Goal: Task Accomplishment & Management: Manage account settings

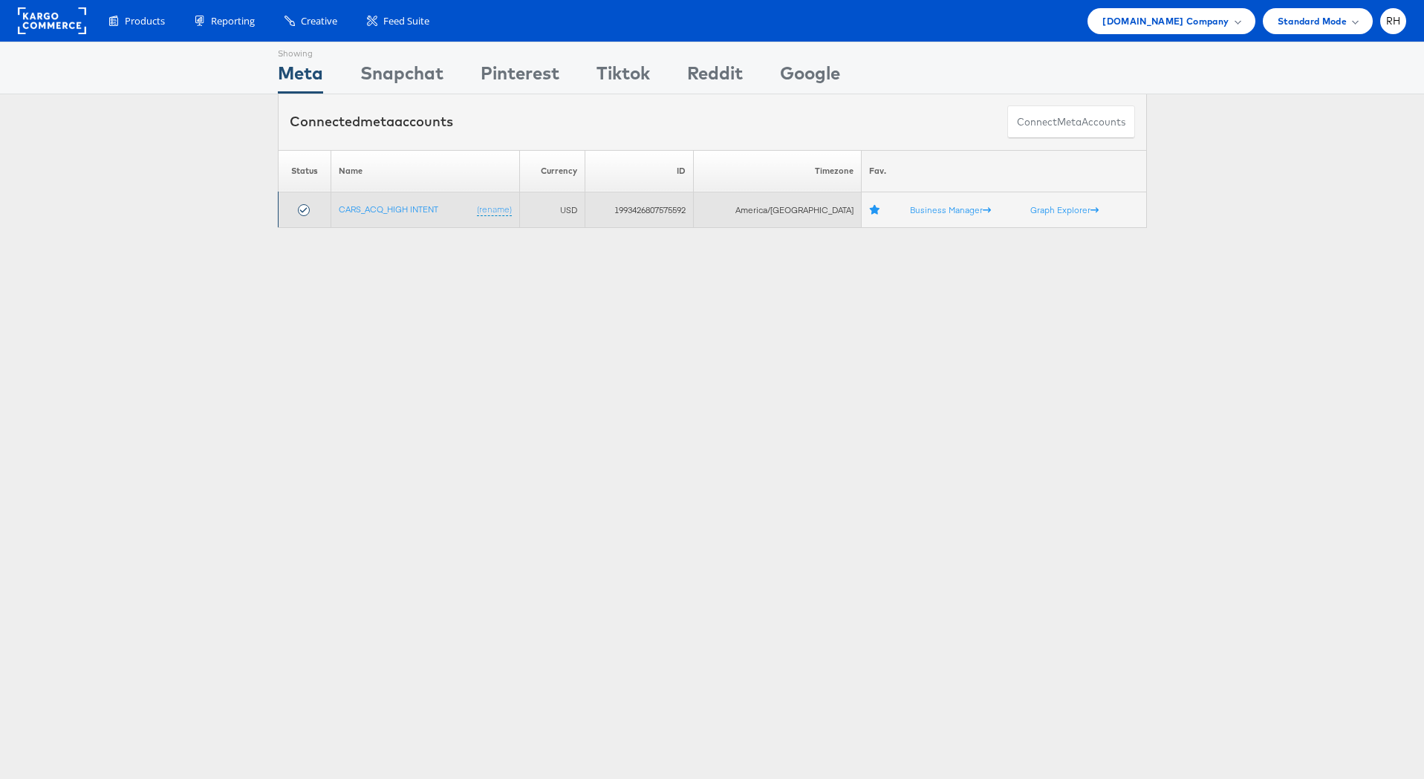
click at [671, 209] on td "1993426807575592" at bounding box center [639, 210] width 109 height 36
copy td "1993426807575592"
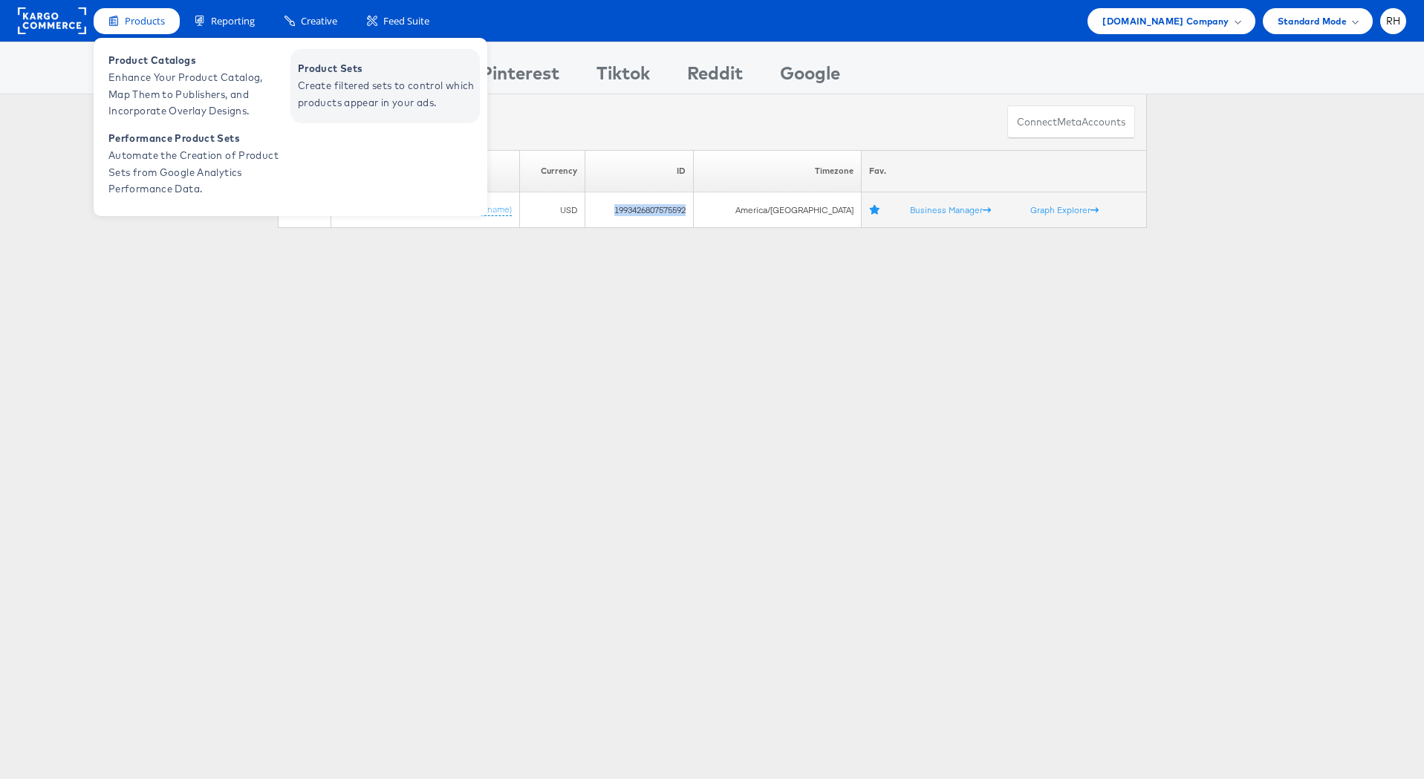
click at [344, 81] on span "Create filtered sets to control which products appear in your ads." at bounding box center [387, 94] width 178 height 34
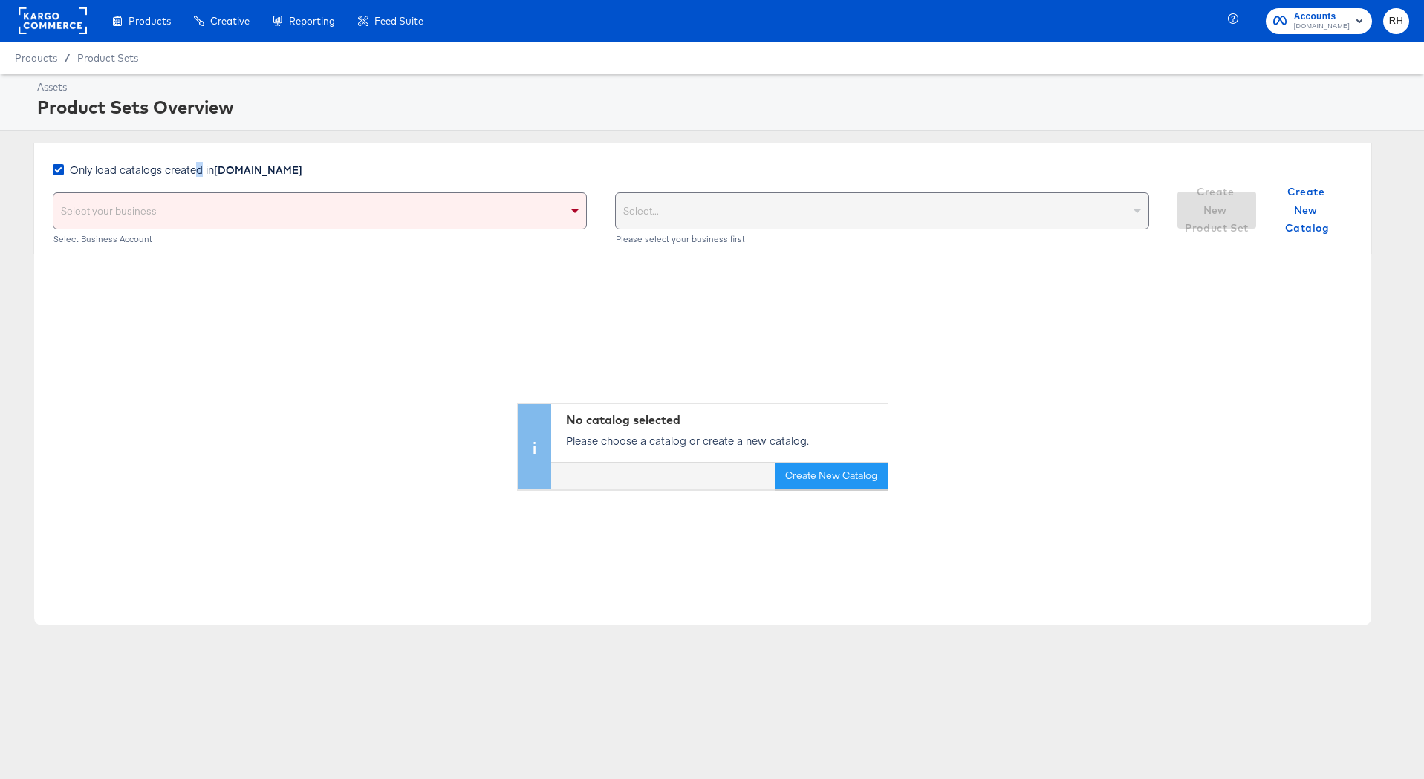
click at [198, 176] on span "Only load catalogs created in [DOMAIN_NAME]" at bounding box center [186, 169] width 232 height 15
click at [195, 171] on span "Only load catalogs created in [DOMAIN_NAME]" at bounding box center [186, 169] width 232 height 15
click at [0, 0] on input "Only load catalogs created in [DOMAIN_NAME]" at bounding box center [0, 0] width 0 height 0
click at [188, 210] on div "Select your business" at bounding box center [319, 211] width 533 height 36
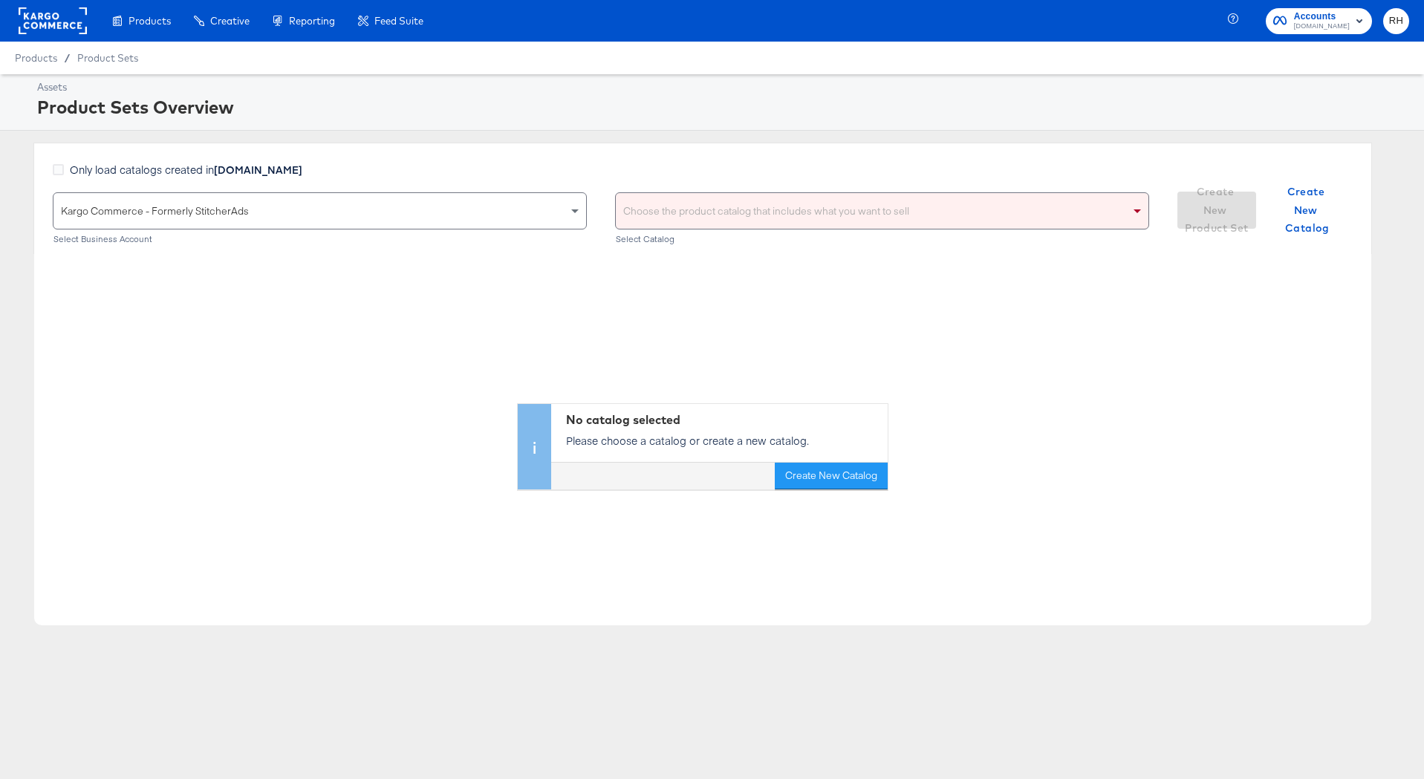
click at [727, 215] on div "Choose the product catalog that includes what you want to sell" at bounding box center [882, 211] width 533 height 36
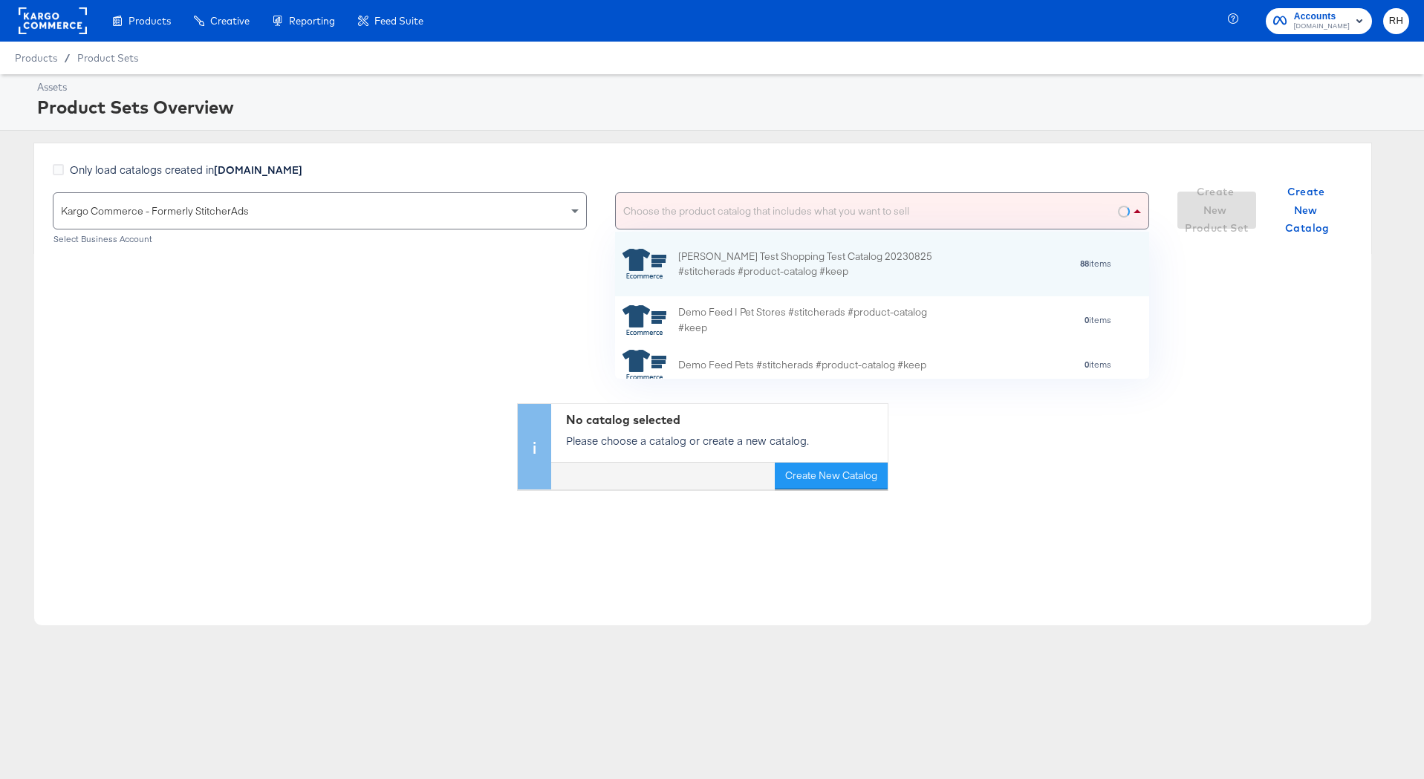
scroll to position [147, 534]
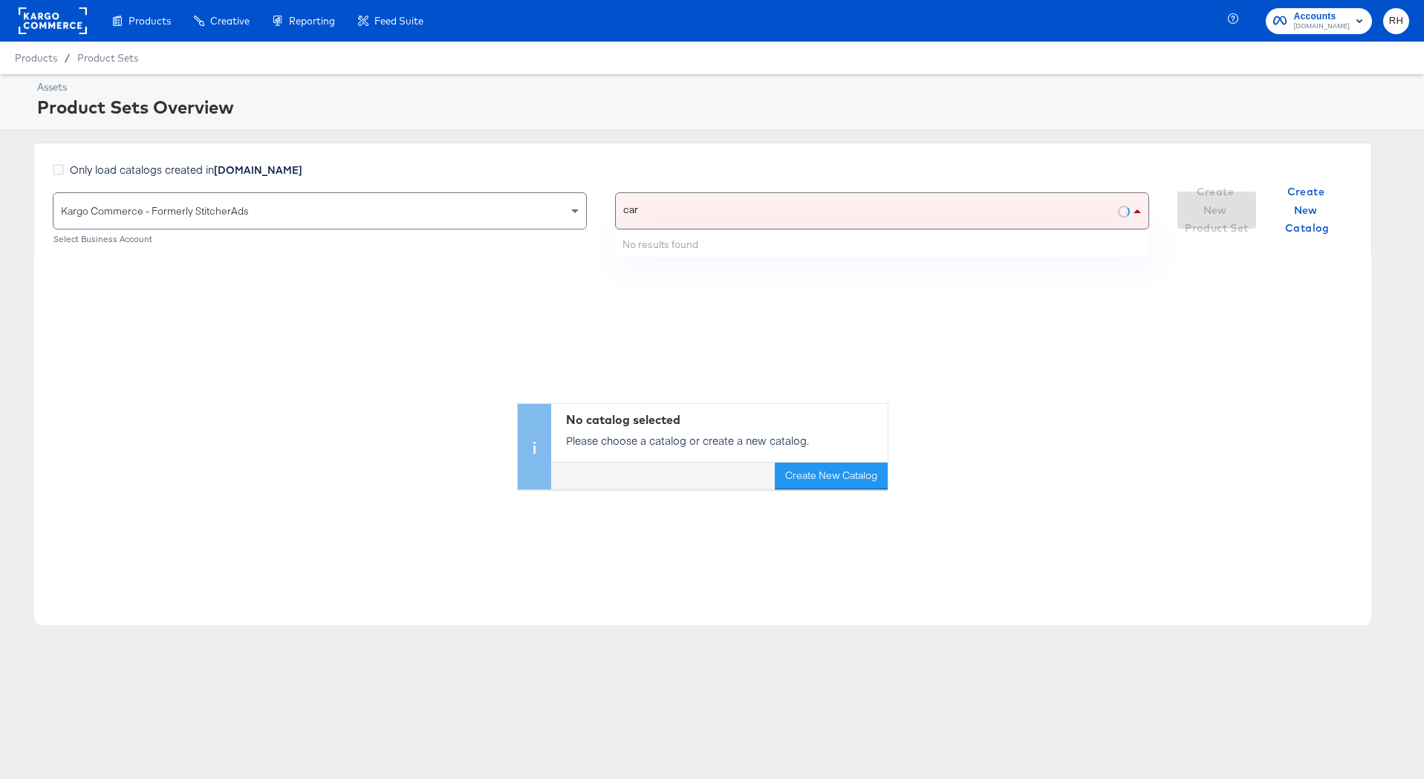
type input "cars"
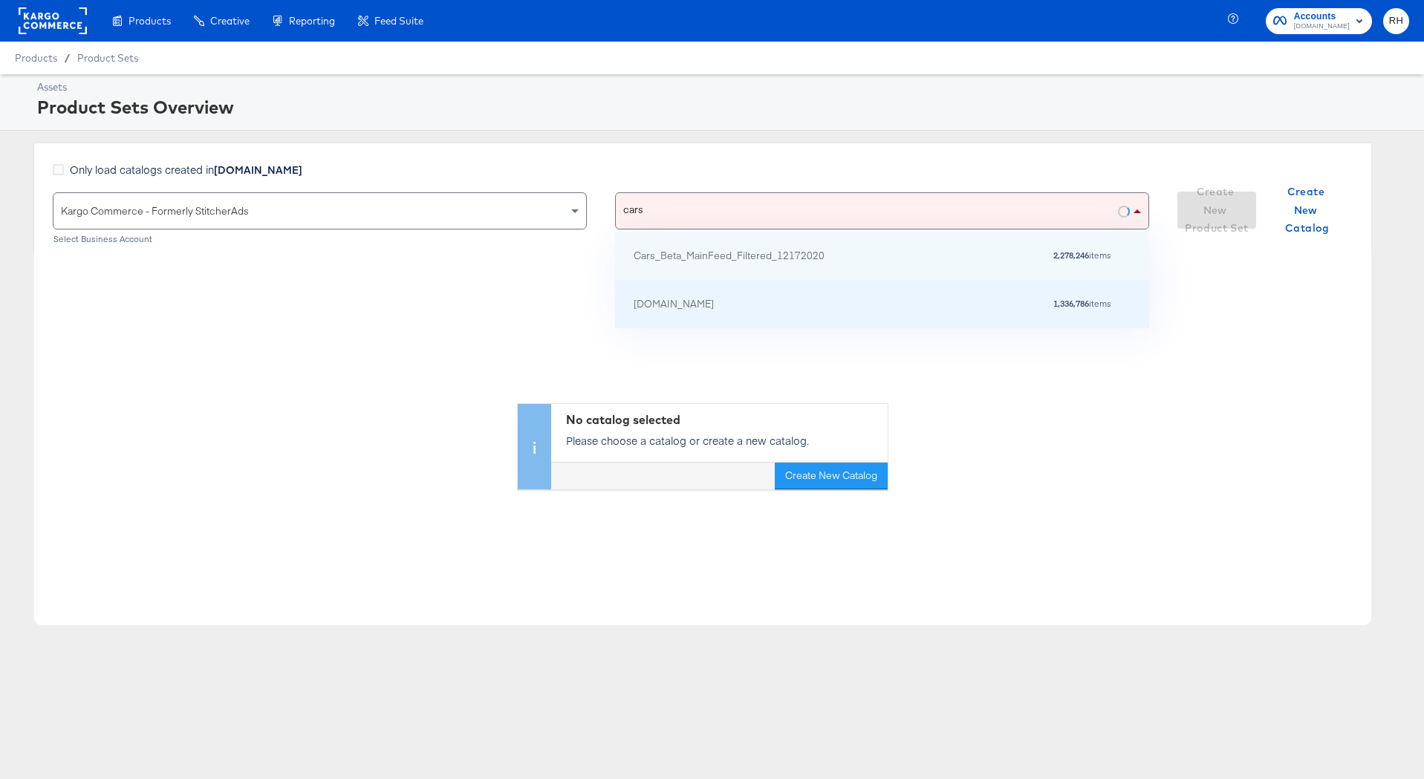
click at [758, 289] on div "test2-cars.com 1,336,786 items" at bounding box center [882, 304] width 534 height 48
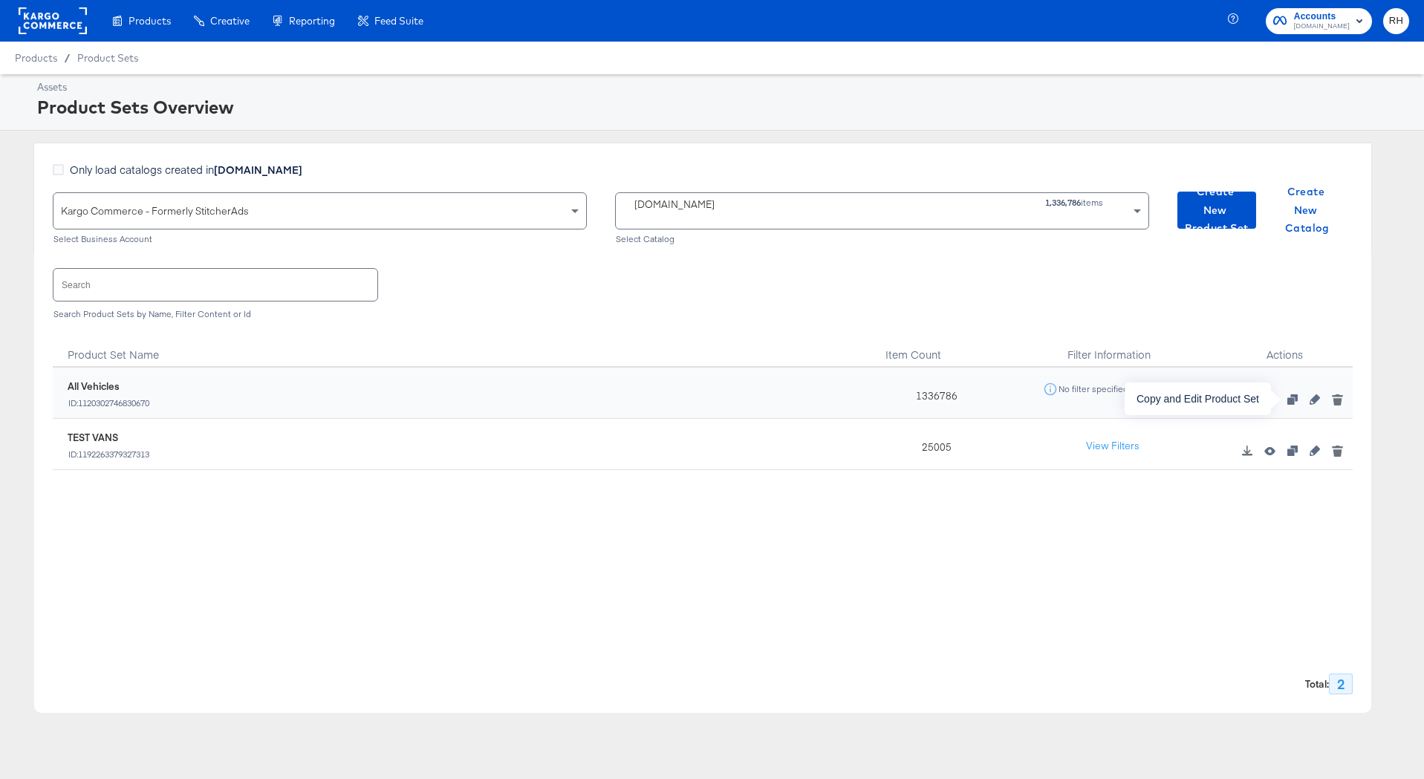
click at [1288, 397] on icon "button" at bounding box center [1292, 399] width 10 height 10
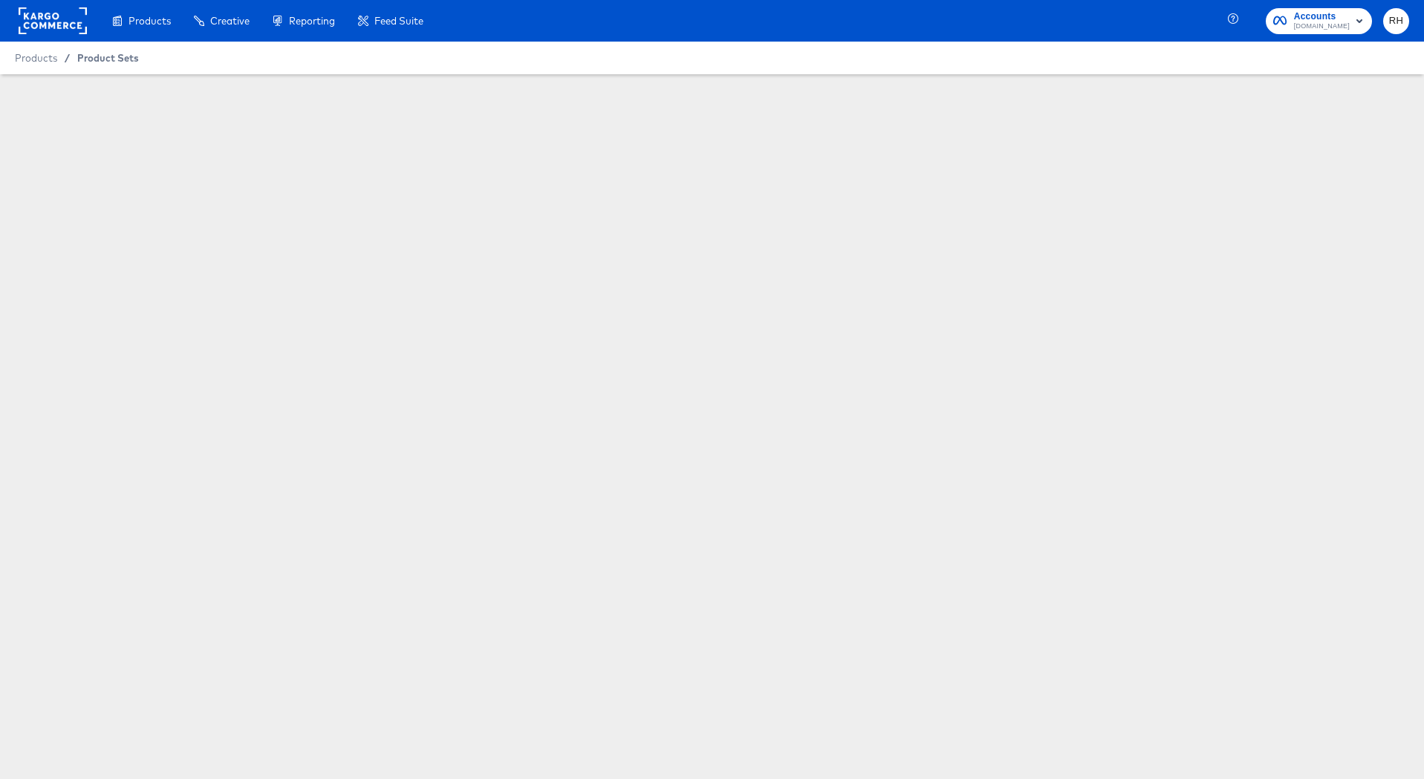
click at [128, 59] on span "Product Sets" at bounding box center [108, 58] width 62 height 12
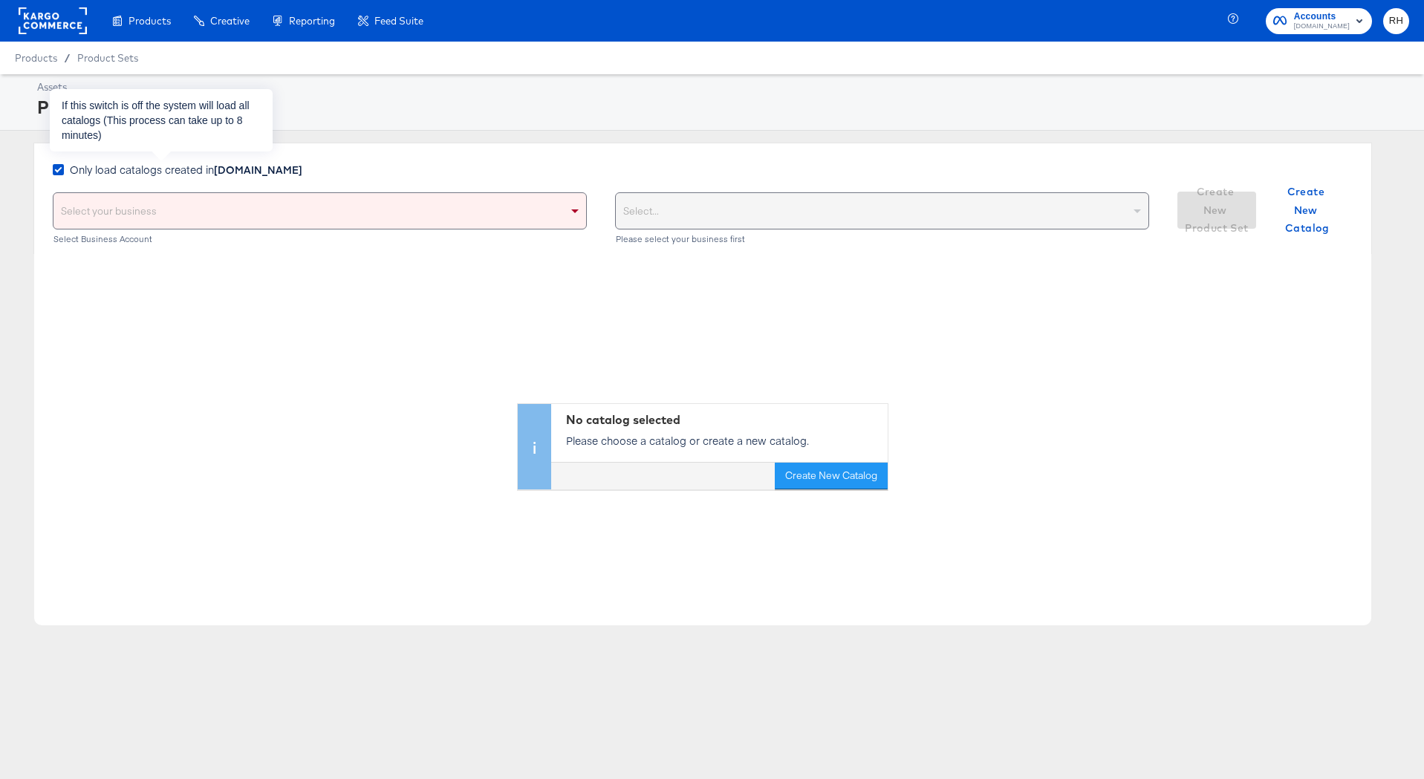
click at [229, 175] on strong "[DOMAIN_NAME]" at bounding box center [258, 169] width 88 height 15
click at [0, 0] on input "Only load catalogs created in Cars.com" at bounding box center [0, 0] width 0 height 0
click at [174, 214] on div "Select your business" at bounding box center [319, 211] width 533 height 36
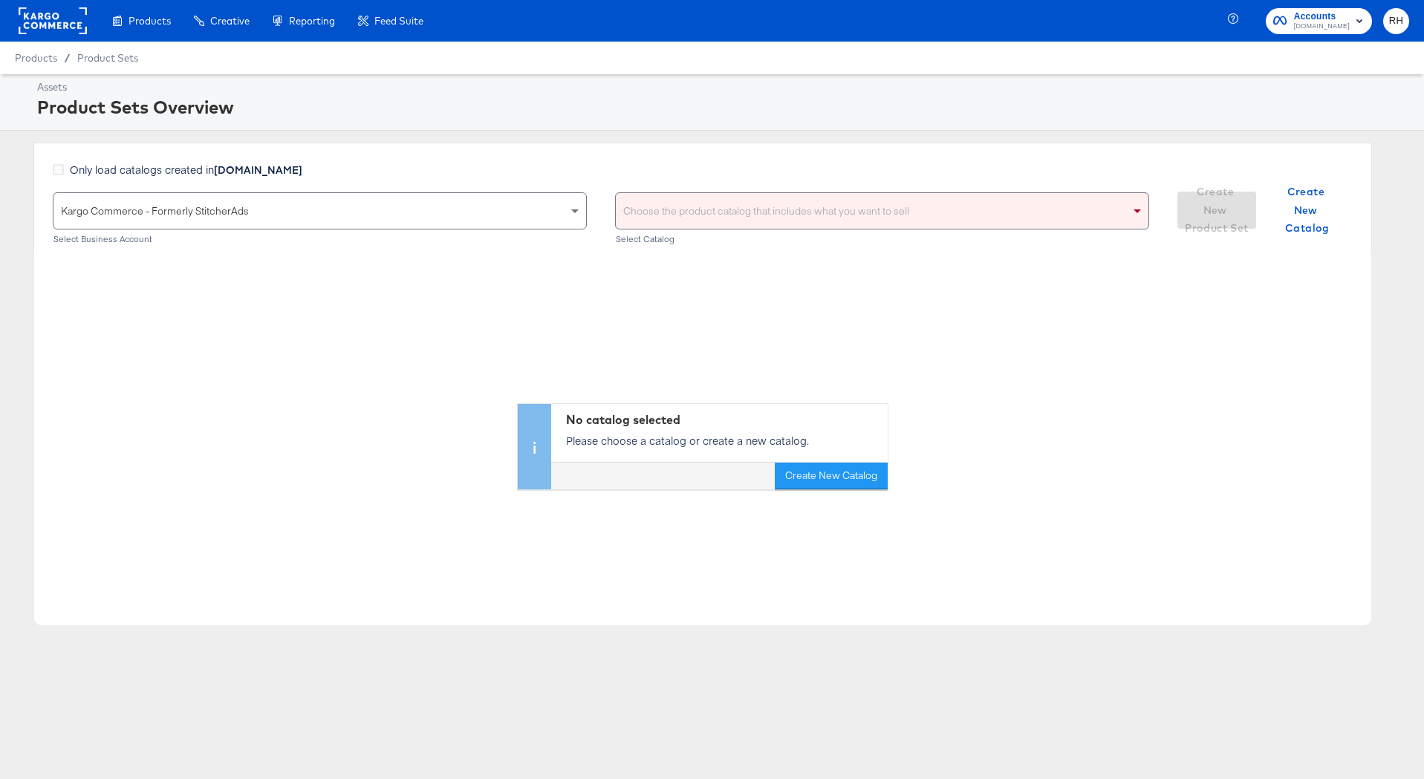
click at [648, 216] on div "Choose the product catalog that includes what you want to sell" at bounding box center [882, 211] width 533 height 36
type input "cars"
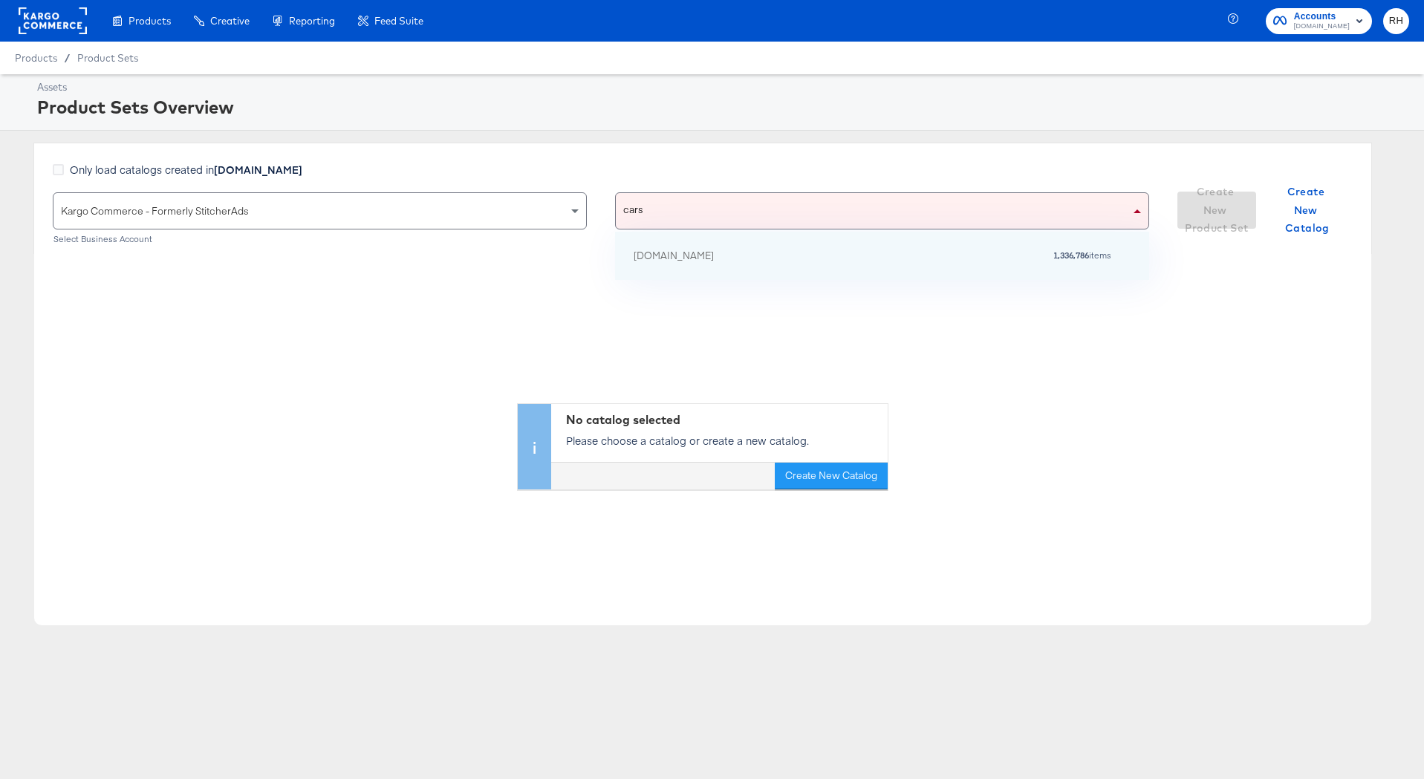
scroll to position [97, 534]
click at [695, 258] on div "[DOMAIN_NAME]" at bounding box center [674, 256] width 80 height 16
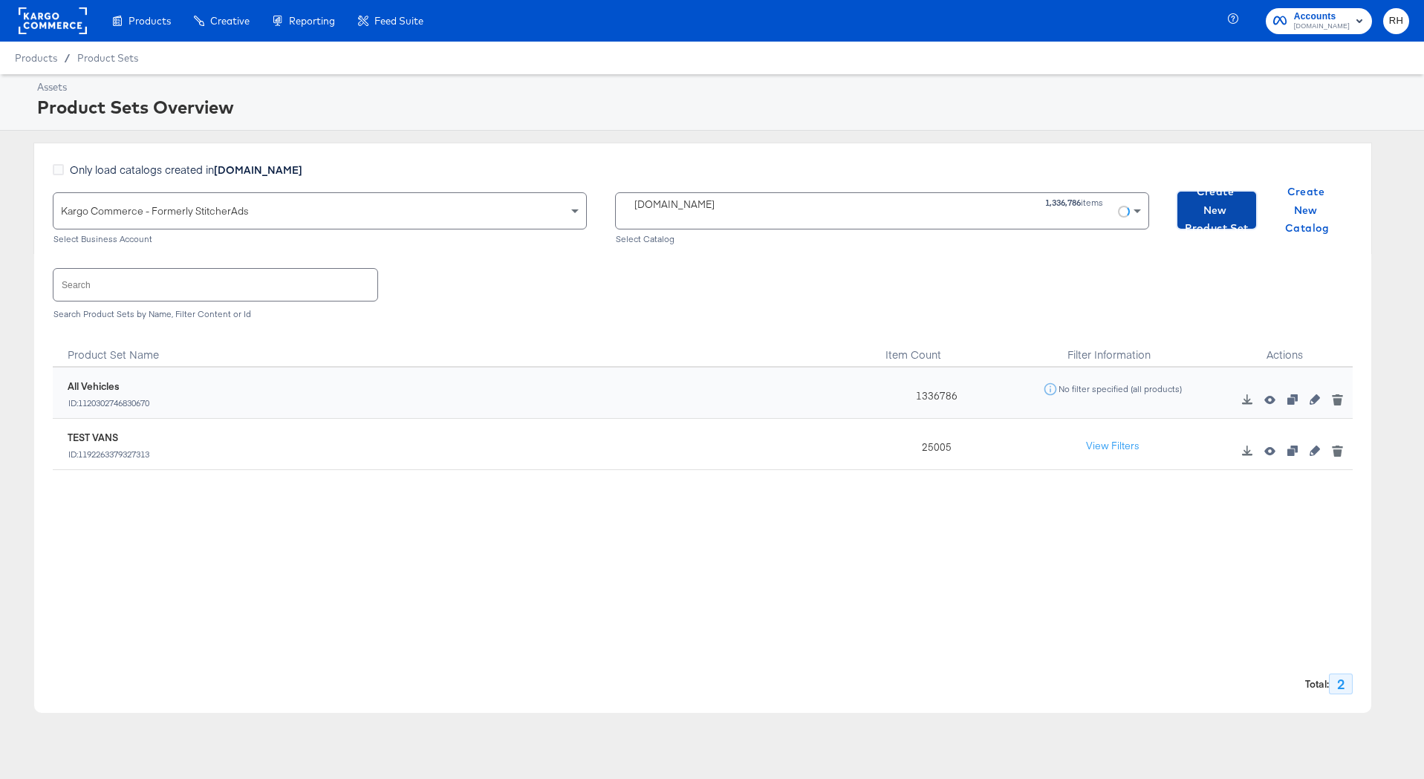
click at [1212, 219] on span "Create New Product Set" at bounding box center [1216, 210] width 67 height 55
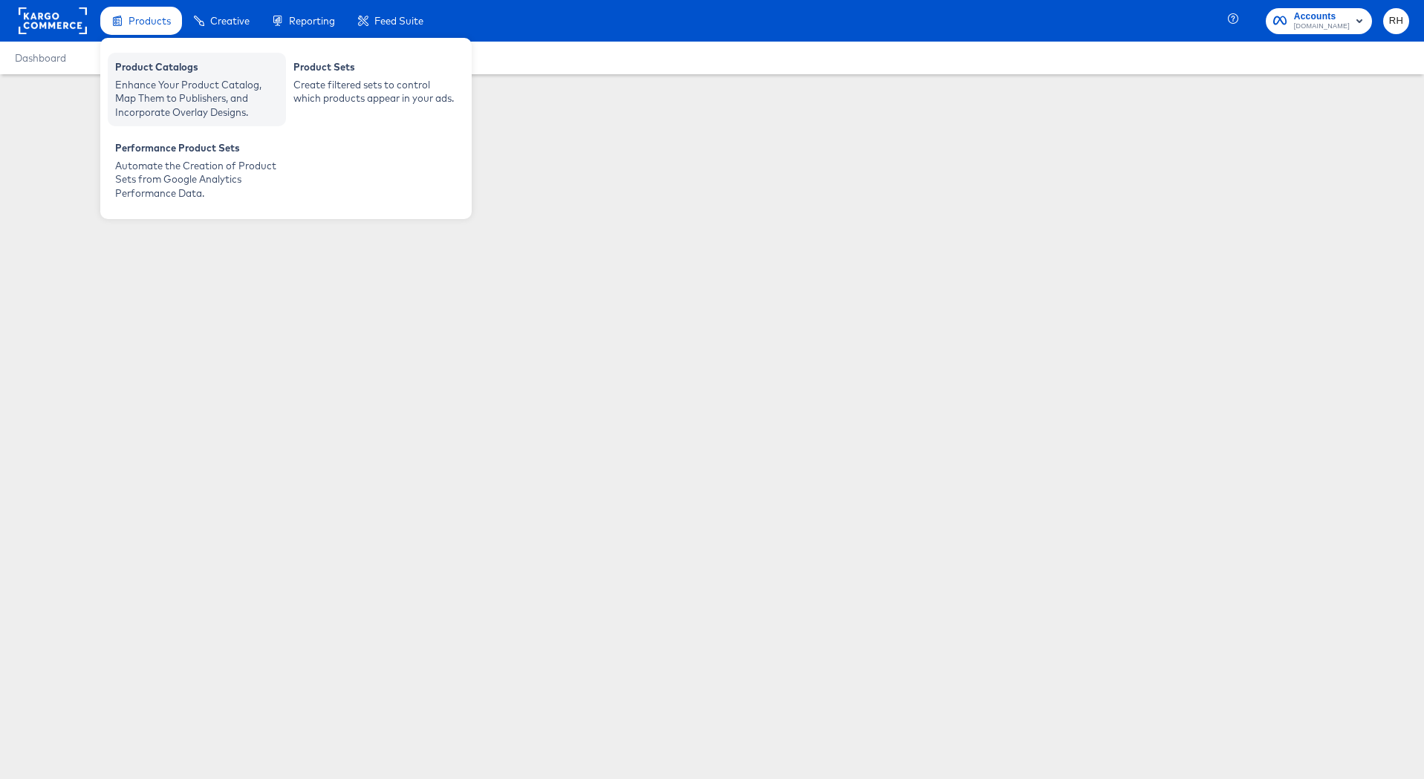
click at [168, 87] on div "Enhance Your Product Catalog, Map Them to Publishers, and Incorporate Overlay D…" at bounding box center [196, 99] width 163 height 42
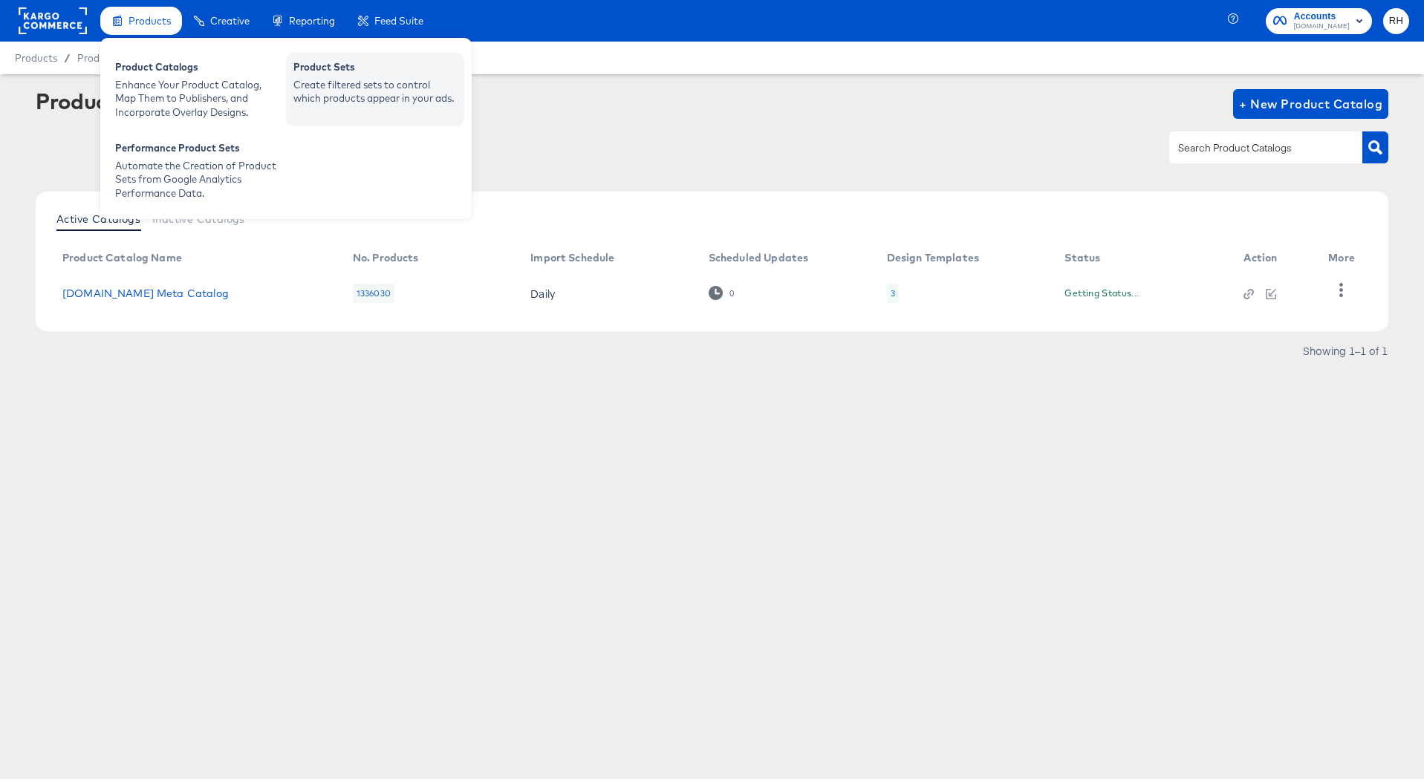
click at [310, 84] on div "Create filtered sets to control which products appear in your ads." at bounding box center [374, 91] width 163 height 27
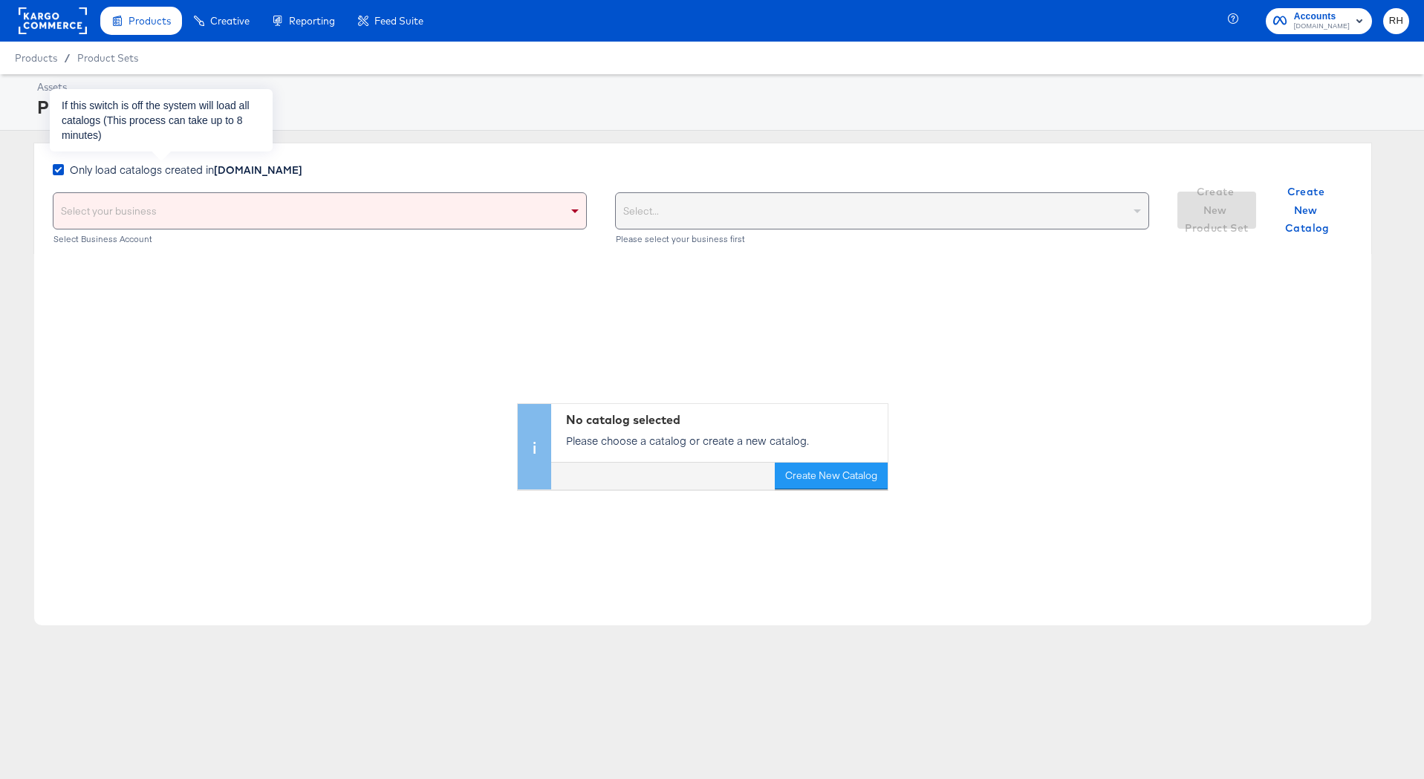
click at [233, 174] on strong "[DOMAIN_NAME]" at bounding box center [258, 169] width 88 height 15
click at [0, 0] on input "Only load catalogs created in Cars.com" at bounding box center [0, 0] width 0 height 0
click at [235, 206] on div "Select your business" at bounding box center [319, 211] width 533 height 36
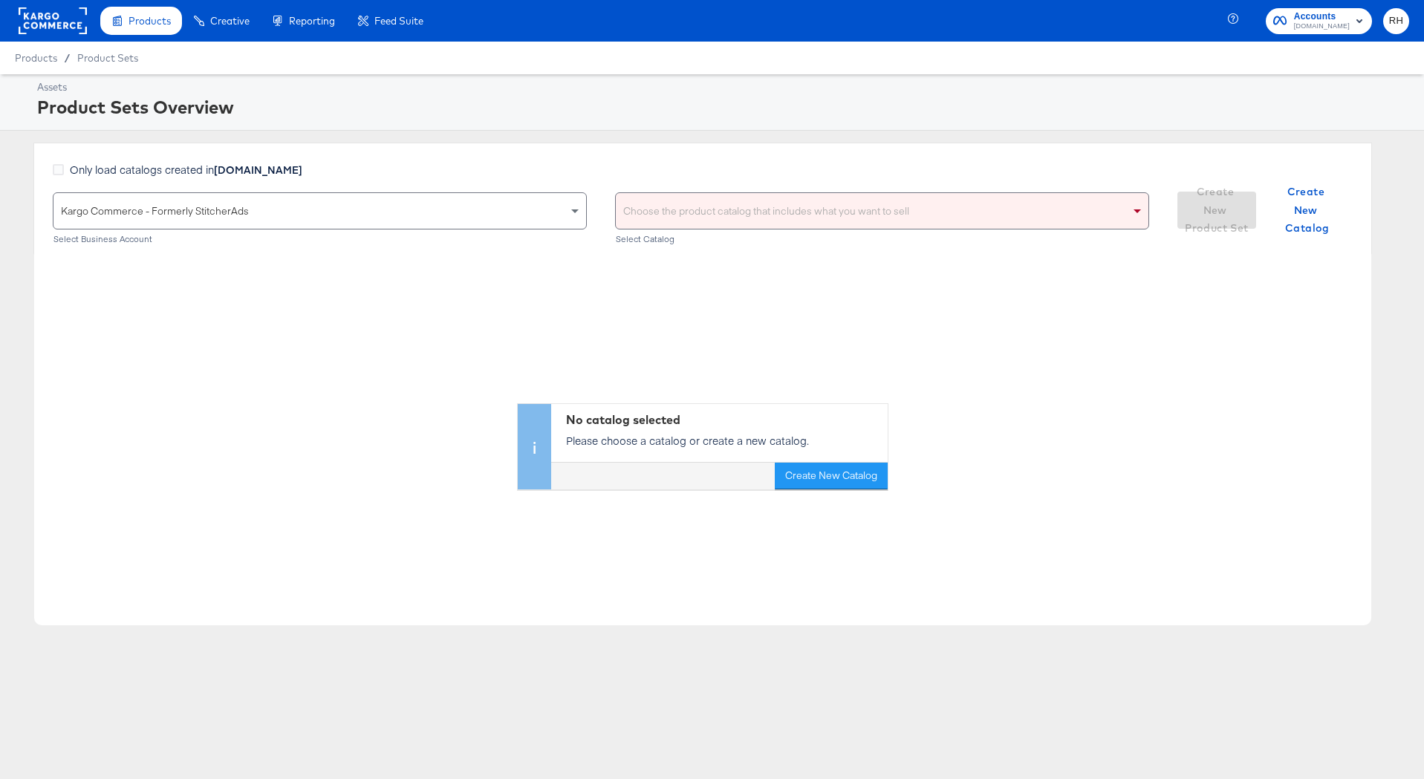
click at [651, 204] on div "Choose the product catalog that includes what you want to sell" at bounding box center [882, 211] width 533 height 36
type input "cars"
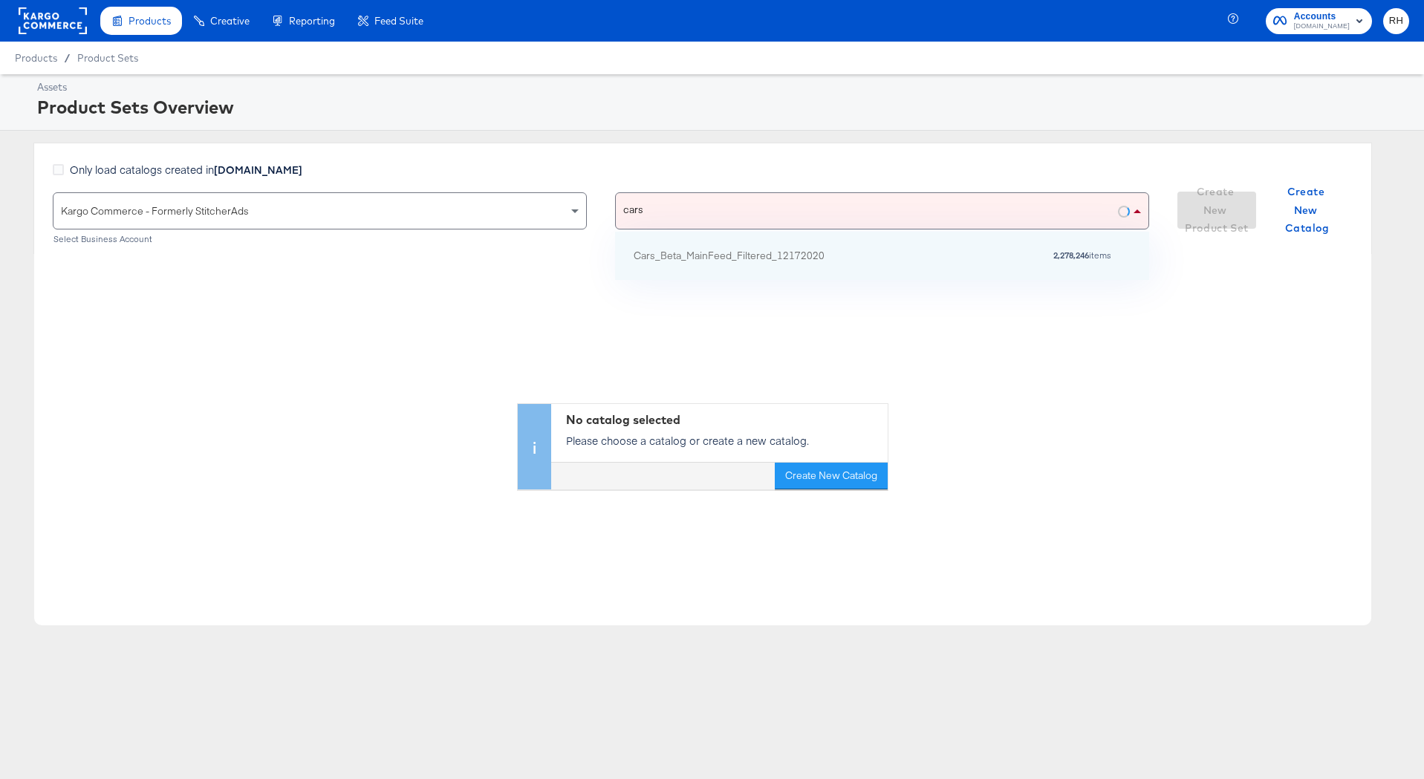
scroll to position [97, 534]
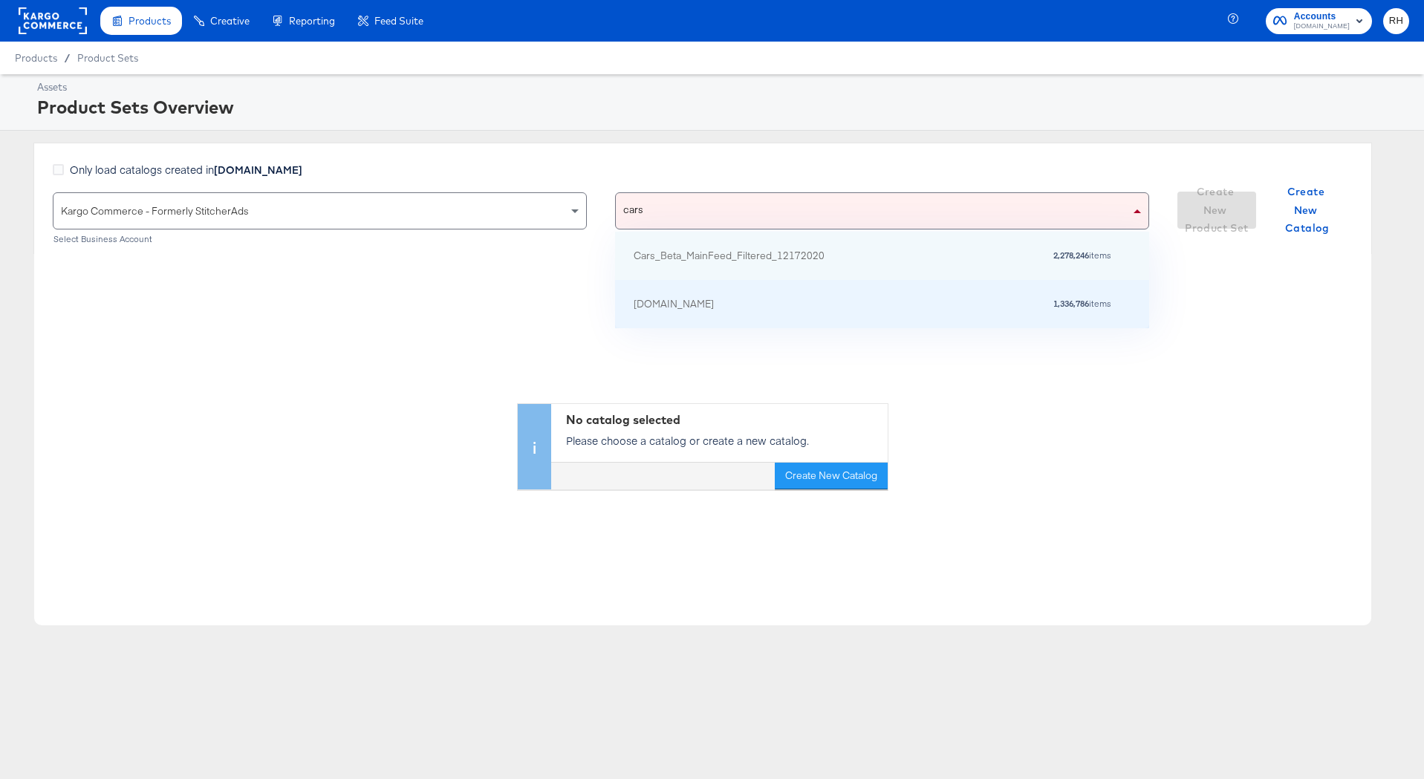
click at [665, 306] on div "[DOMAIN_NAME]" at bounding box center [674, 304] width 80 height 16
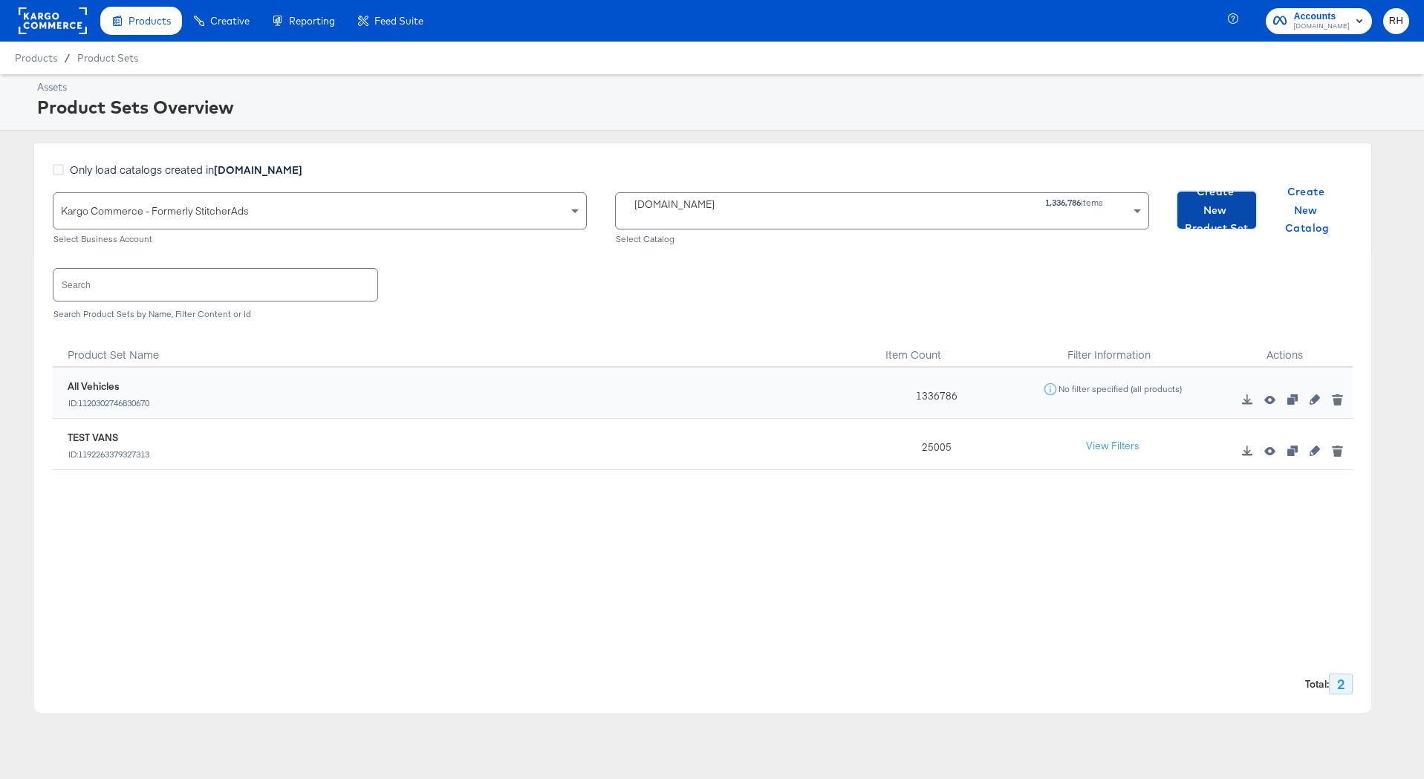
click at [1200, 210] on span "Create New Product Set" at bounding box center [1216, 210] width 67 height 55
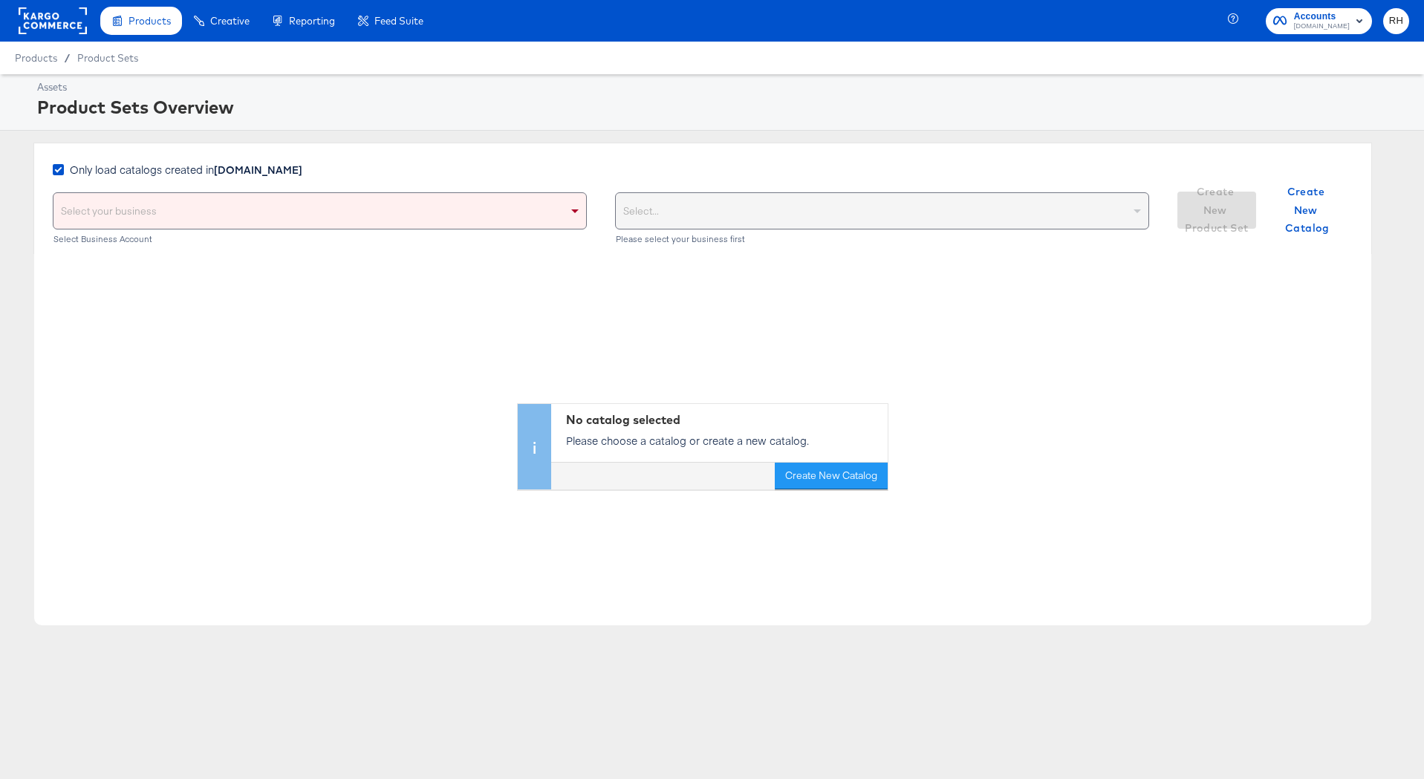
click at [120, 163] on span "Only load catalogs created in Cars.com" at bounding box center [186, 169] width 232 height 15
click at [0, 0] on input "Only load catalogs created in Cars.com" at bounding box center [0, 0] width 0 height 0
click at [121, 222] on div "Select your business" at bounding box center [319, 211] width 533 height 36
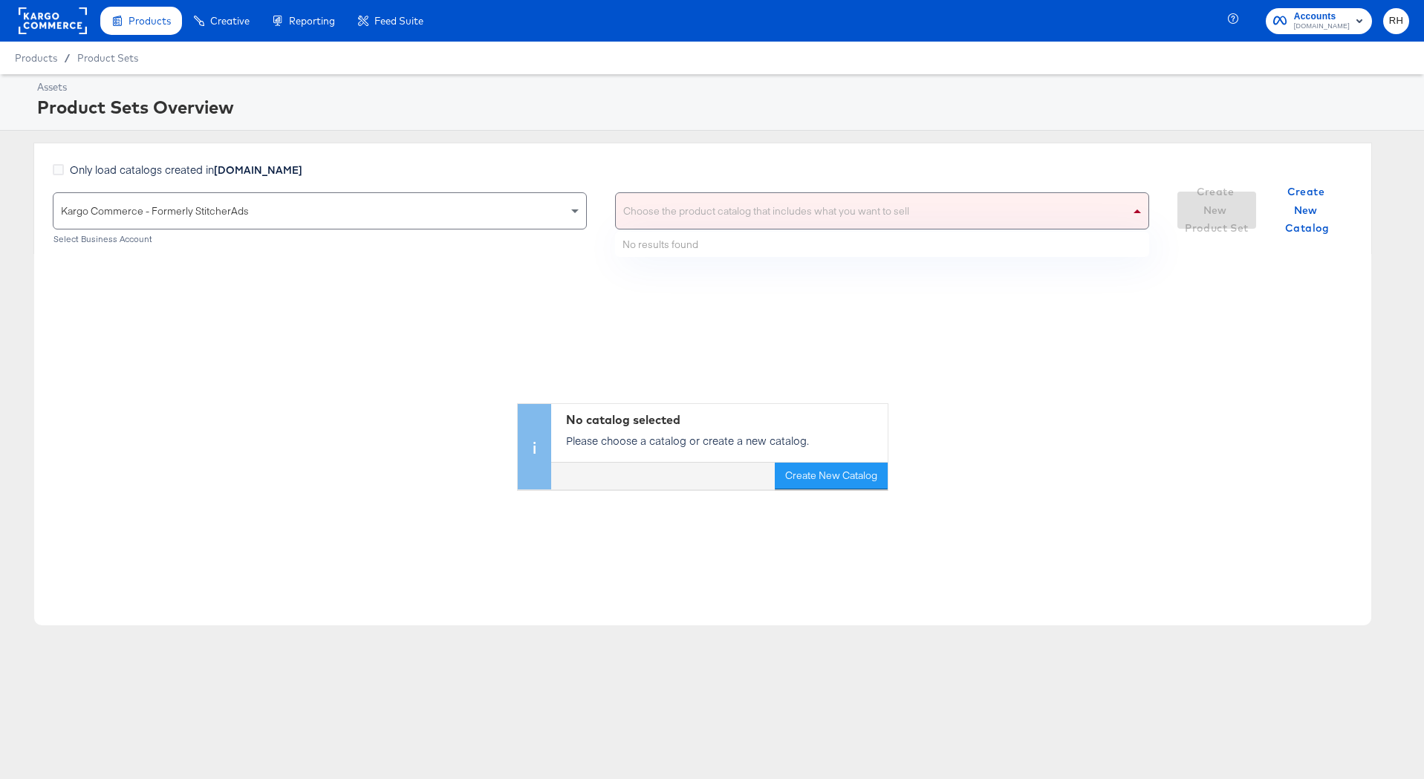
click at [688, 214] on div "Choose the product catalog that includes what you want to sell" at bounding box center [882, 211] width 533 height 36
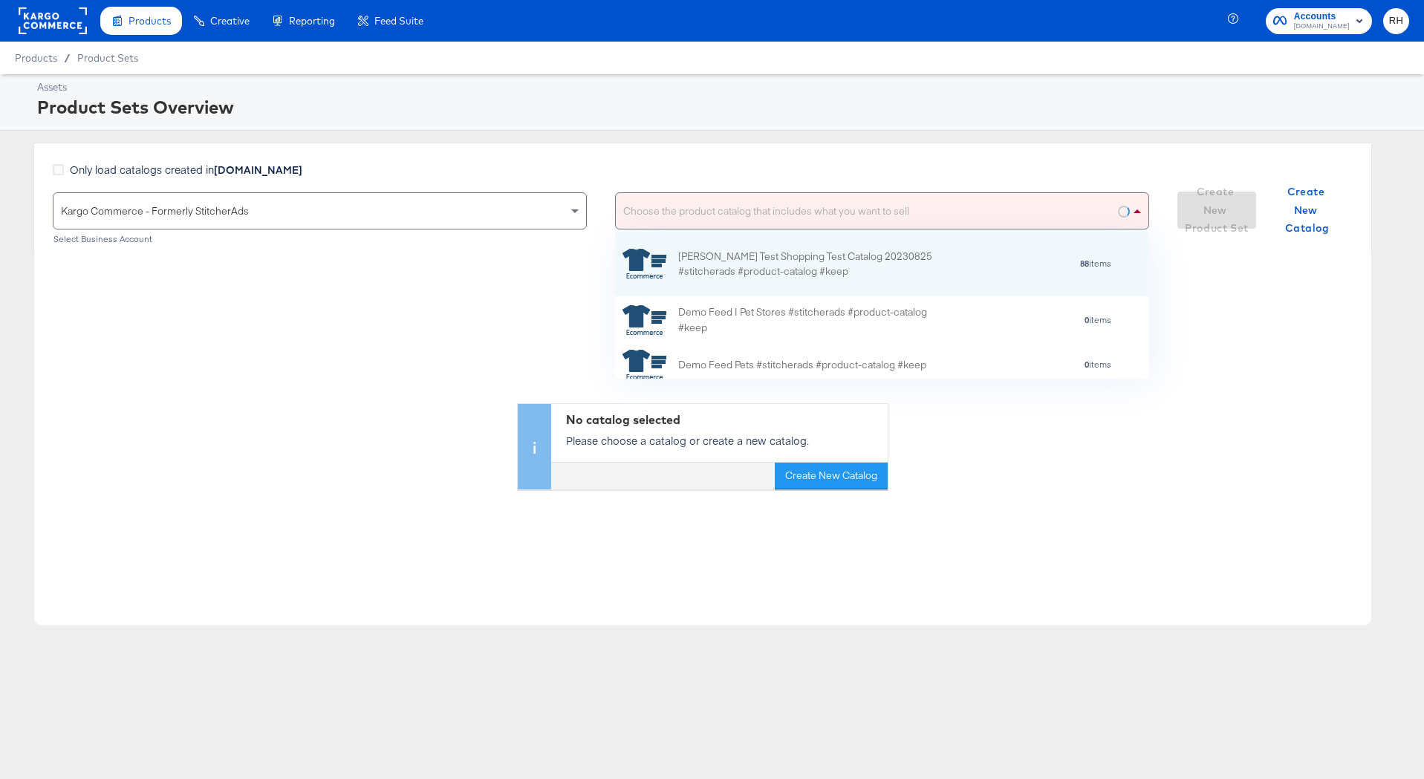
scroll to position [147, 534]
type input "cars"
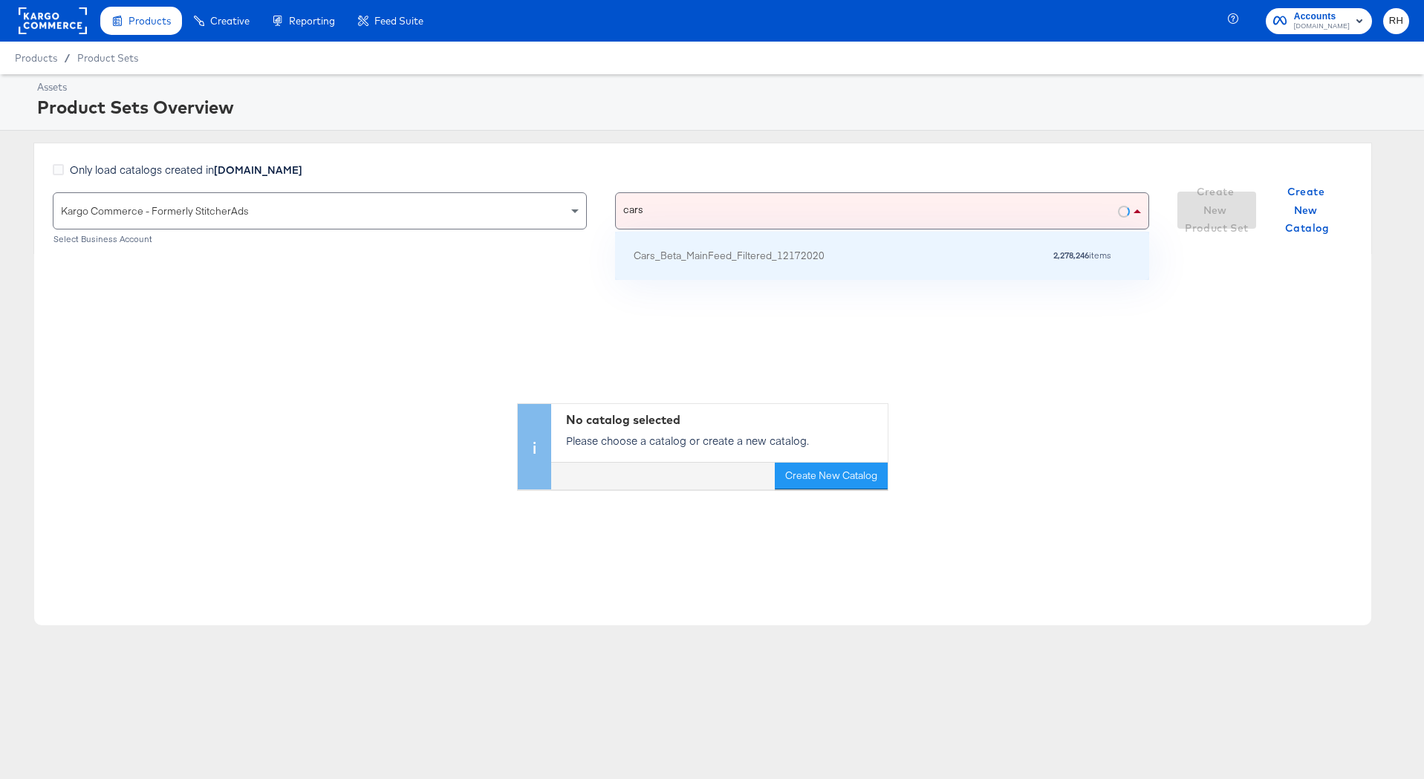
scroll to position [97, 534]
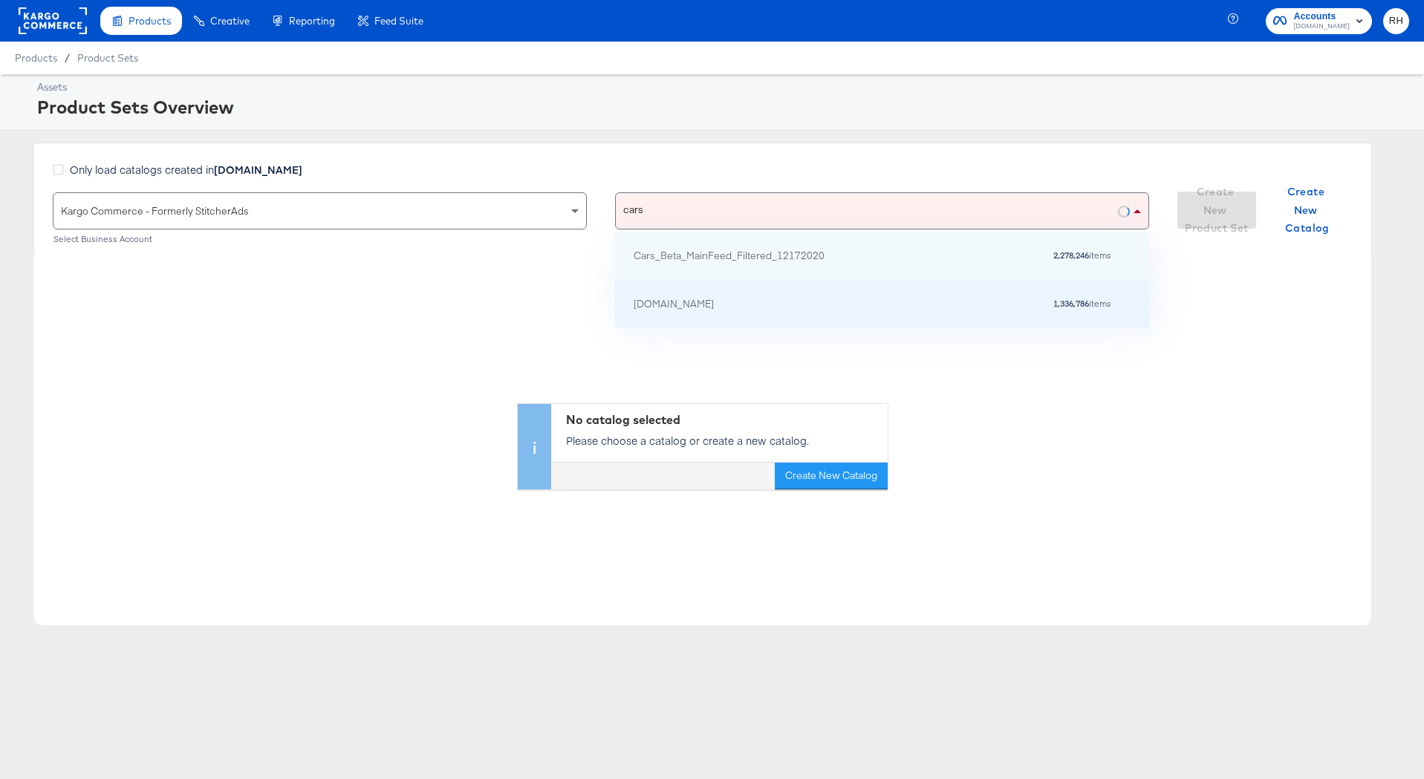
click at [674, 310] on div "test2-cars.com" at bounding box center [674, 304] width 80 height 16
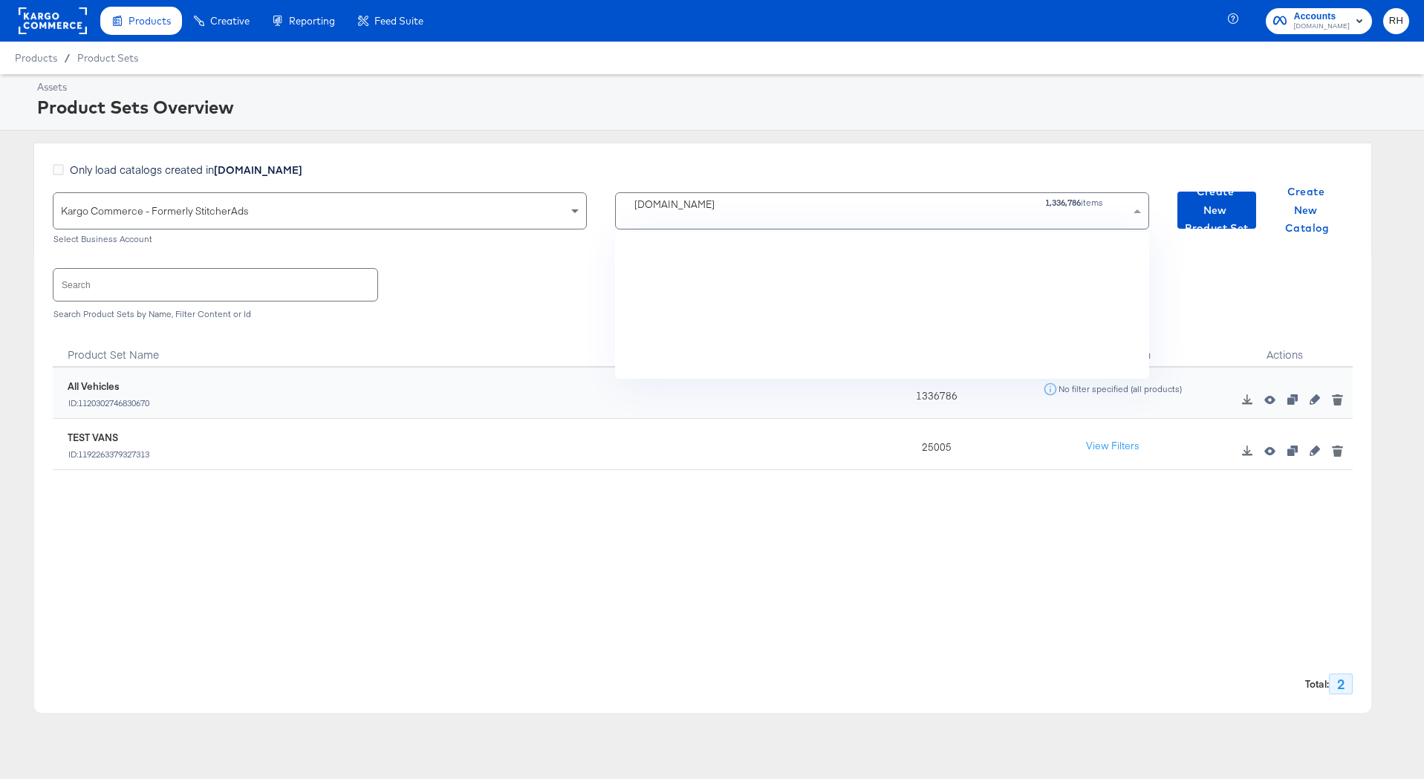
scroll to position [147, 534]
click at [91, 27] on div "Products Products Product Catalogs Enhance Your Product Catalog, Map Them to Pu…" at bounding box center [217, 21] width 435 height 42
click at [69, 25] on rect at bounding box center [53, 20] width 68 height 27
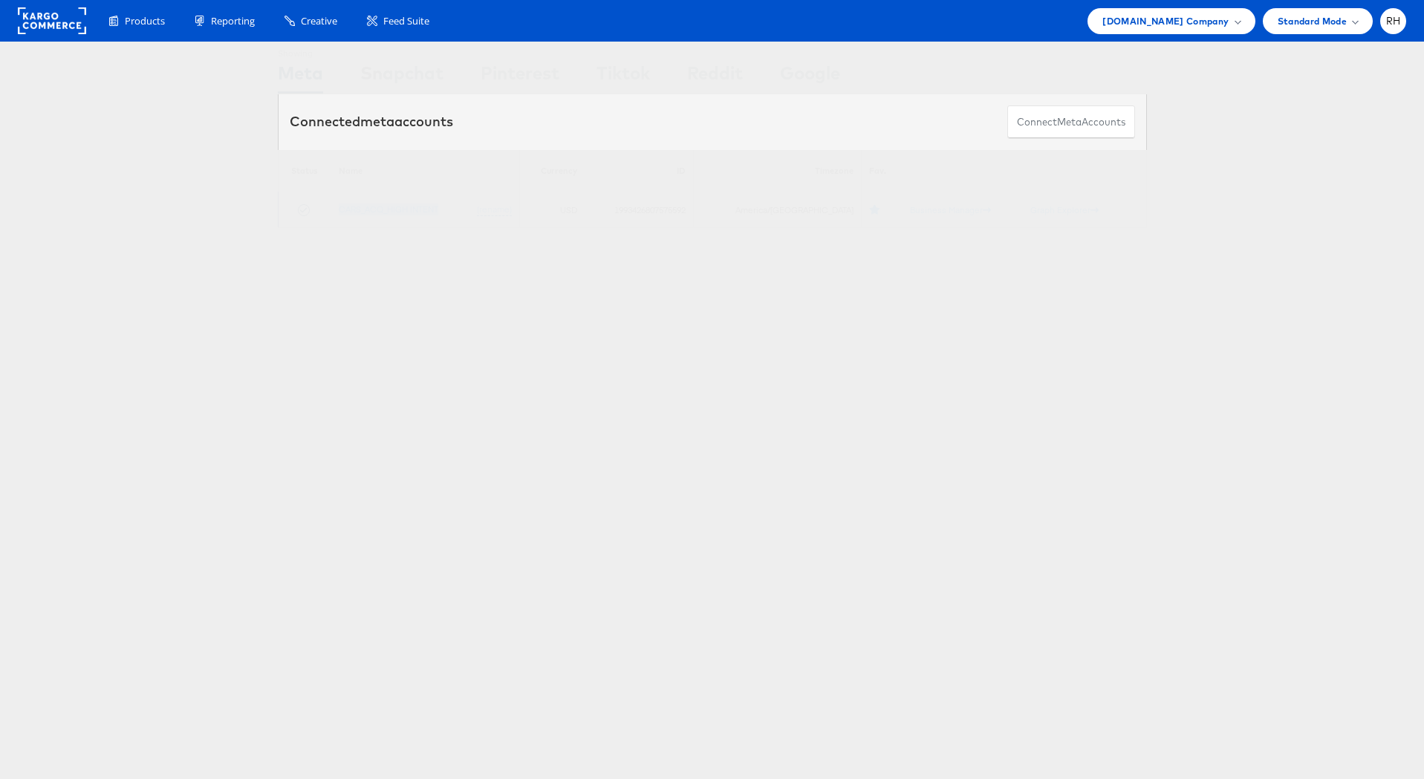
drag, startPoint x: 454, startPoint y: 205, endPoint x: 288, endPoint y: 205, distance: 165.6
click at [288, 205] on tr "CARS_ACQ_HIGH INTENT (rename) USD 1993426807575592 America/Chicago Business Man…" at bounding box center [712, 210] width 868 height 36
copy tr "CARS_ACQ_HIGH INTENT"
click at [673, 206] on td "1993426807575592" at bounding box center [639, 210] width 109 height 36
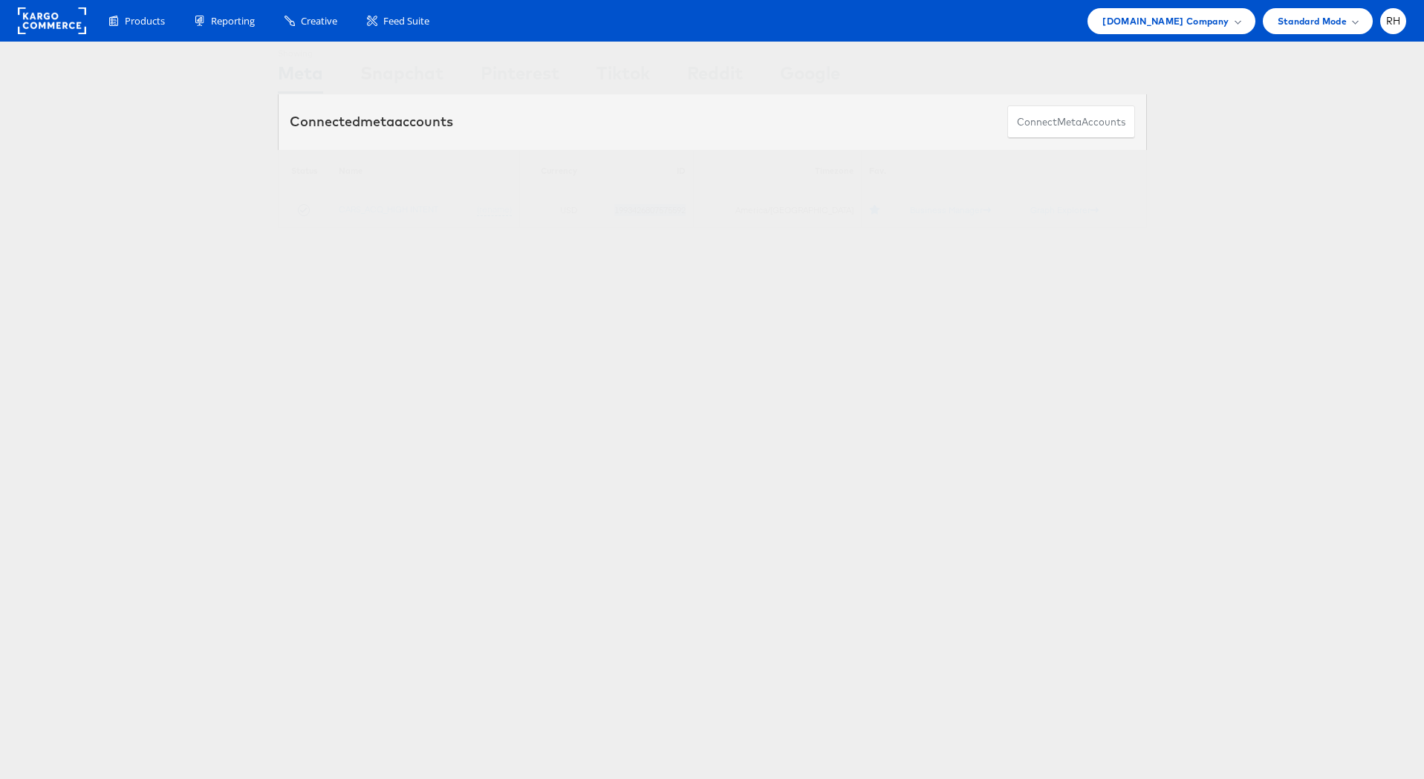
copy td "1993426807575592"
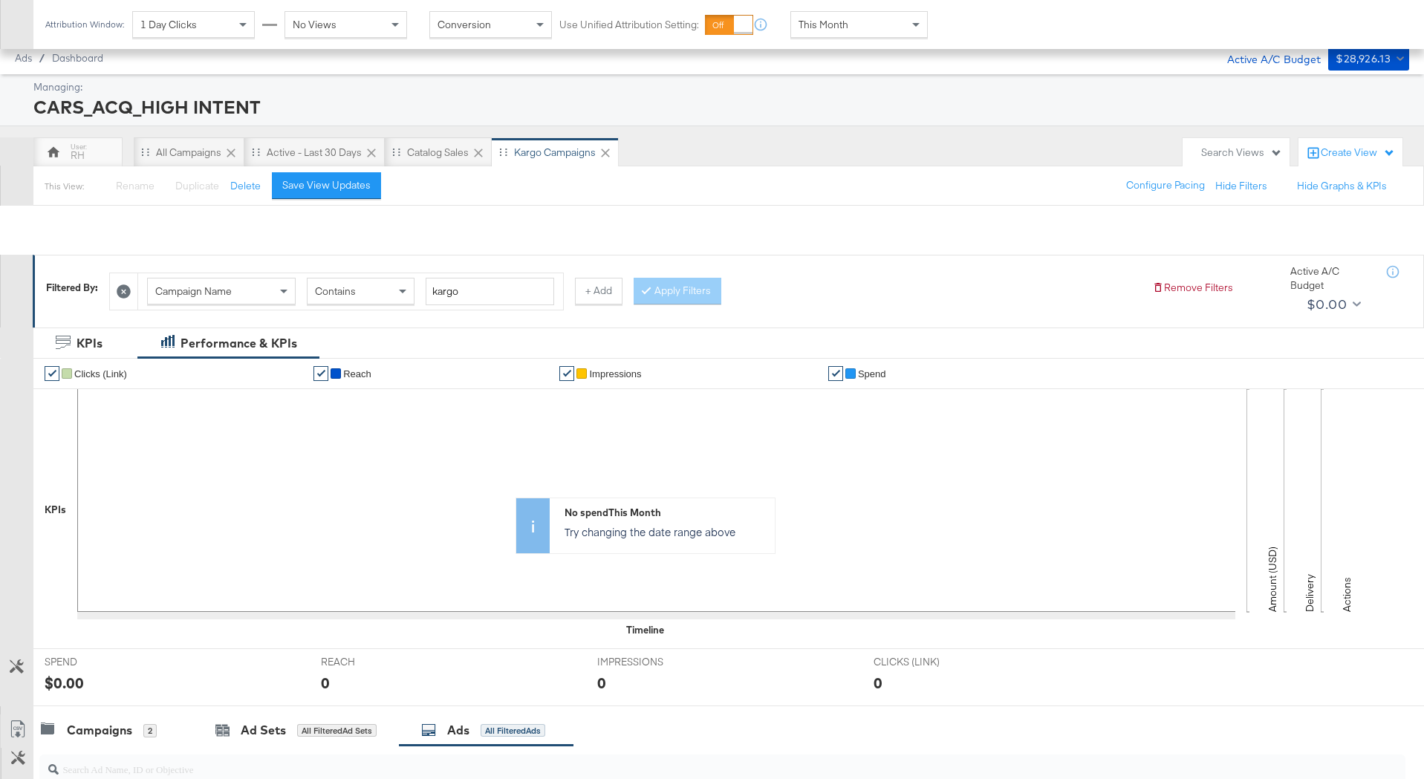
scroll to position [377, 0]
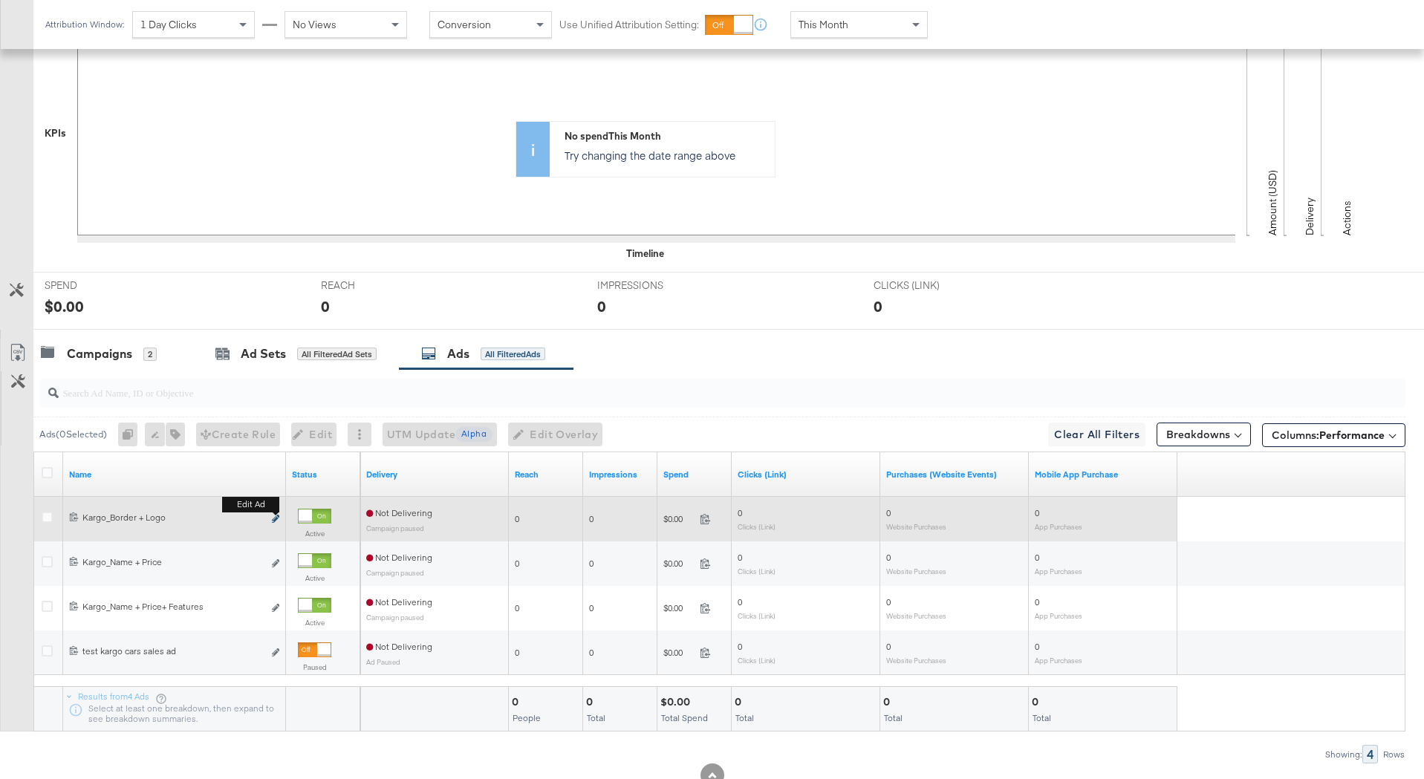
click at [274, 518] on icon "link" at bounding box center [275, 519] width 7 height 8
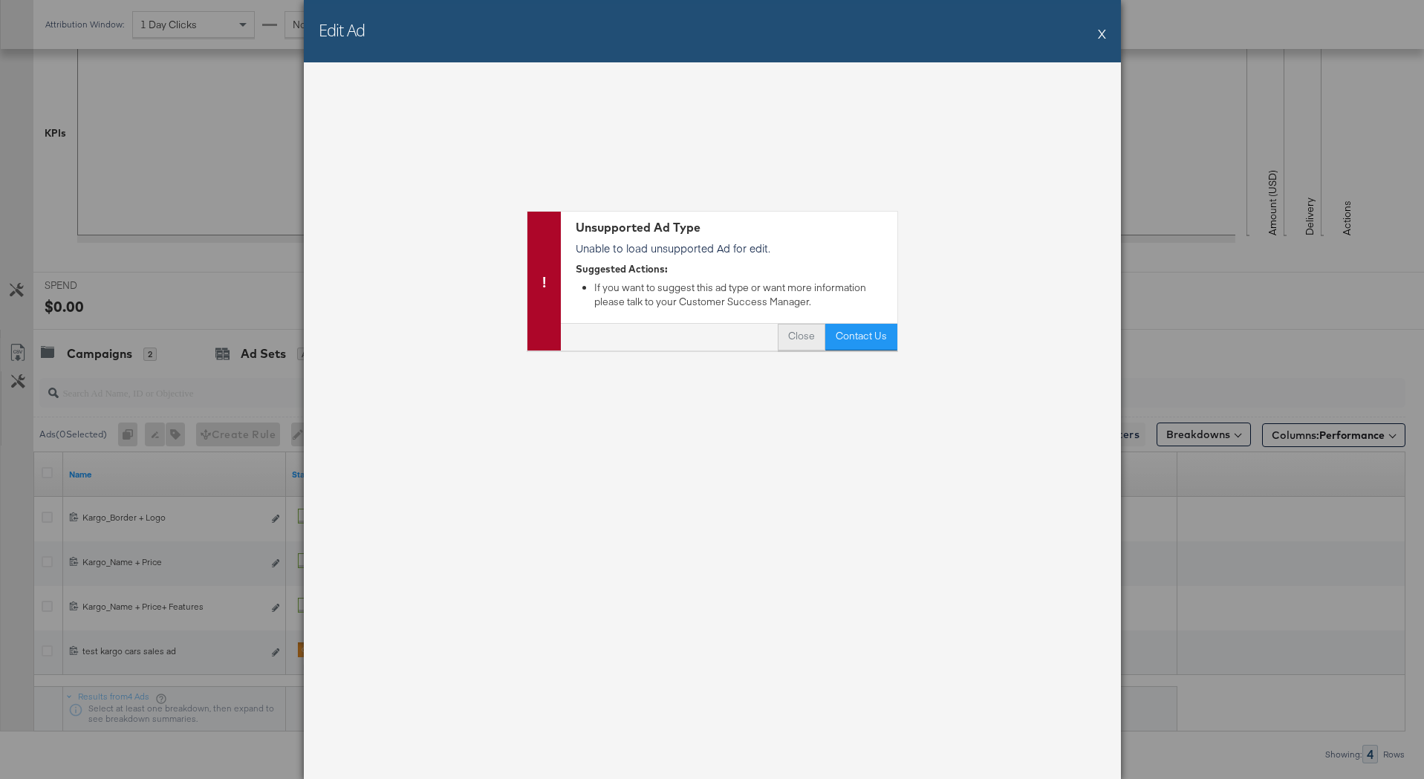
click at [810, 334] on button "Close" at bounding box center [802, 337] width 48 height 27
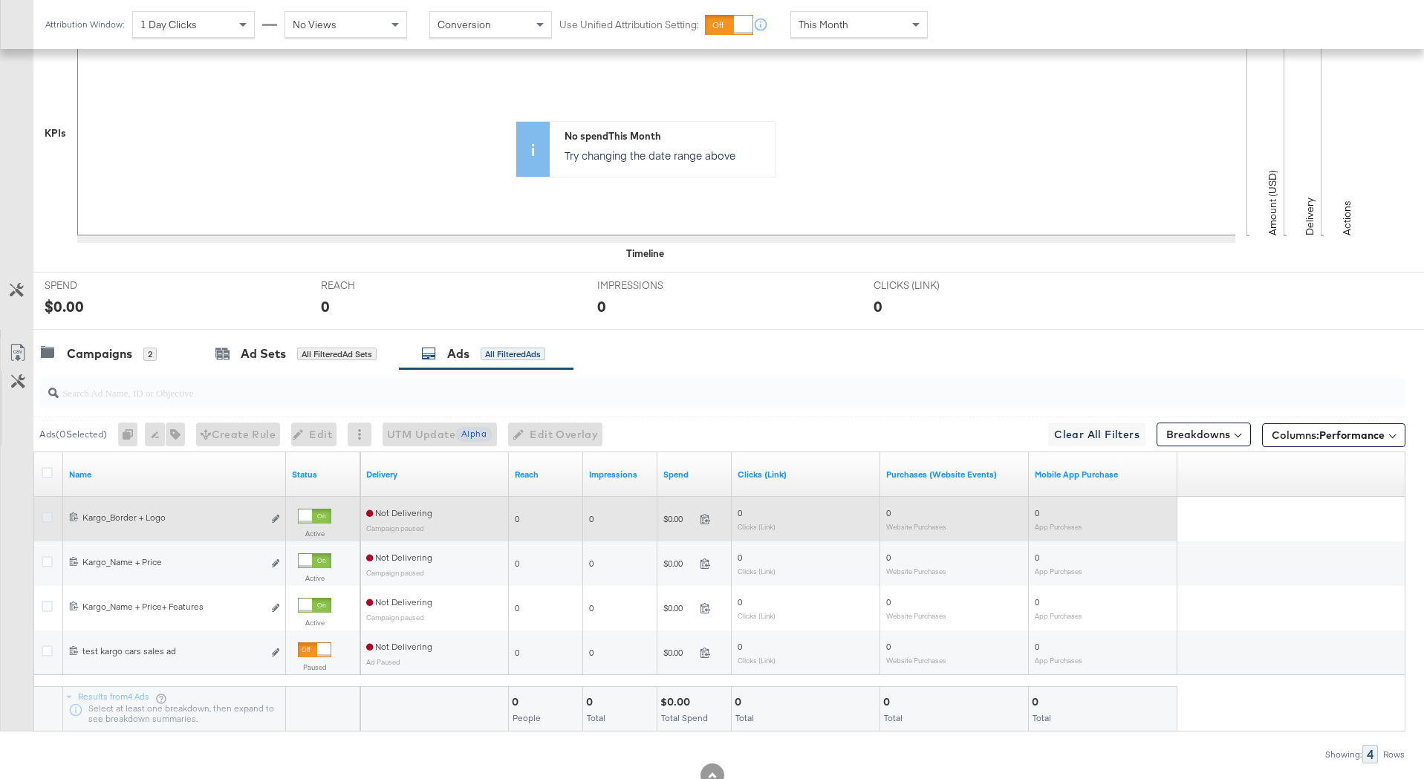
click at [45, 520] on icon at bounding box center [47, 517] width 11 height 11
click at [0, 0] on input "checkbox" at bounding box center [0, 0] width 0 height 0
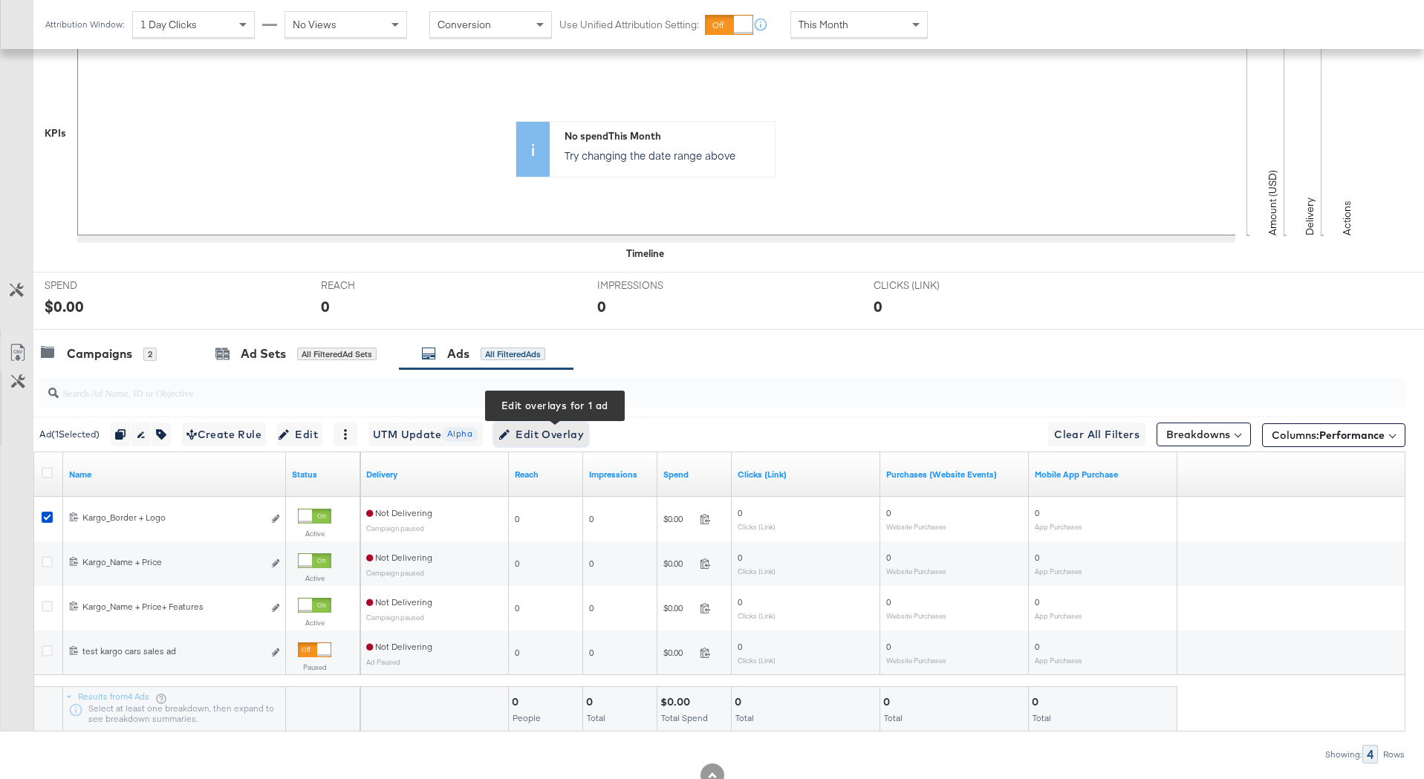
click at [548, 438] on span "Edit Overlay Edit overlays for 1 ad" at bounding box center [540, 435] width 85 height 19
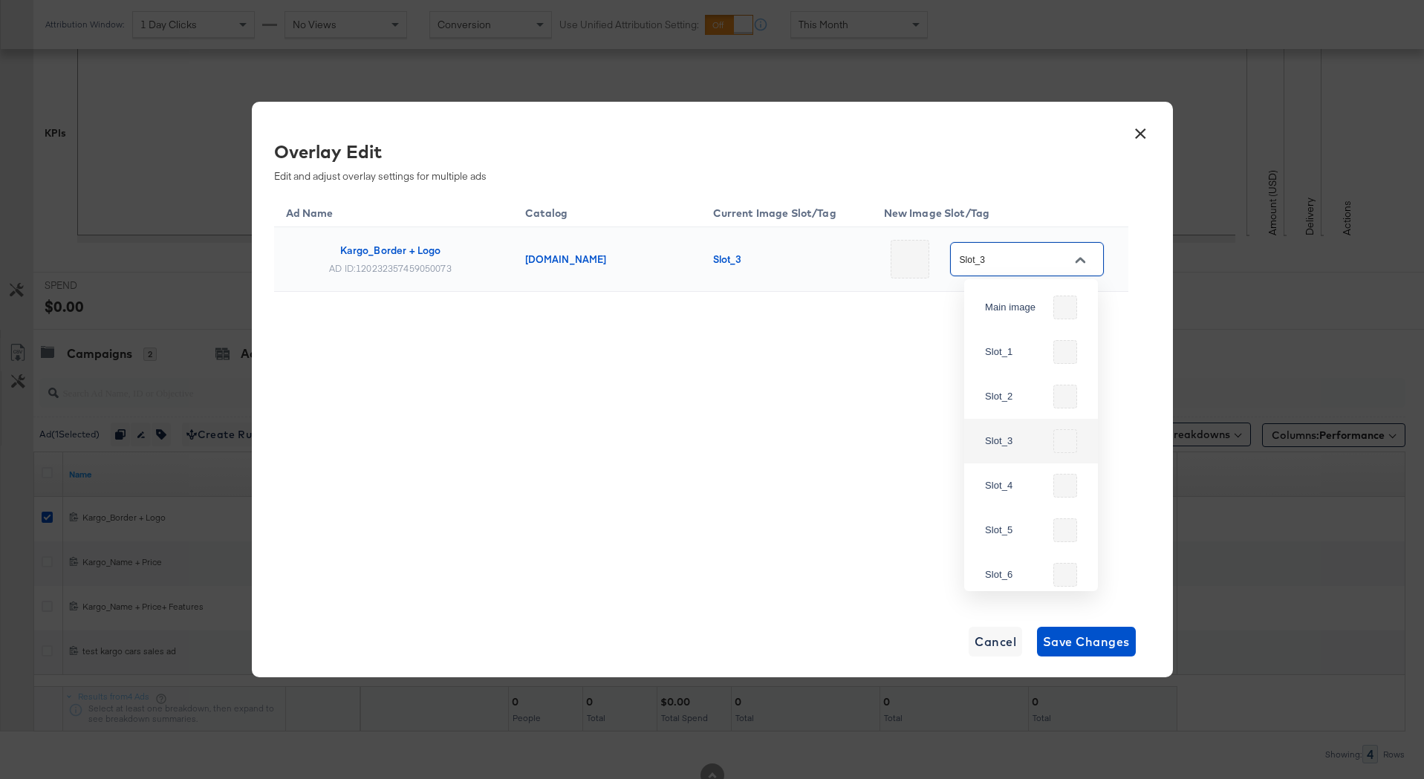
click at [1035, 258] on input "Slot_3" at bounding box center [1015, 259] width 117 height 17
click at [1099, 134] on div "× Overlay Edit Edit and adjust overlay settings for multiple ads Ad Name Catalo…" at bounding box center [712, 389] width 921 height 575
click at [1188, 178] on div "× Overlay Edit Edit and adjust overlay settings for multiple ads Ad Name Catalo…" at bounding box center [712, 389] width 1424 height 779
click at [1132, 132] on button "×" at bounding box center [1141, 130] width 27 height 27
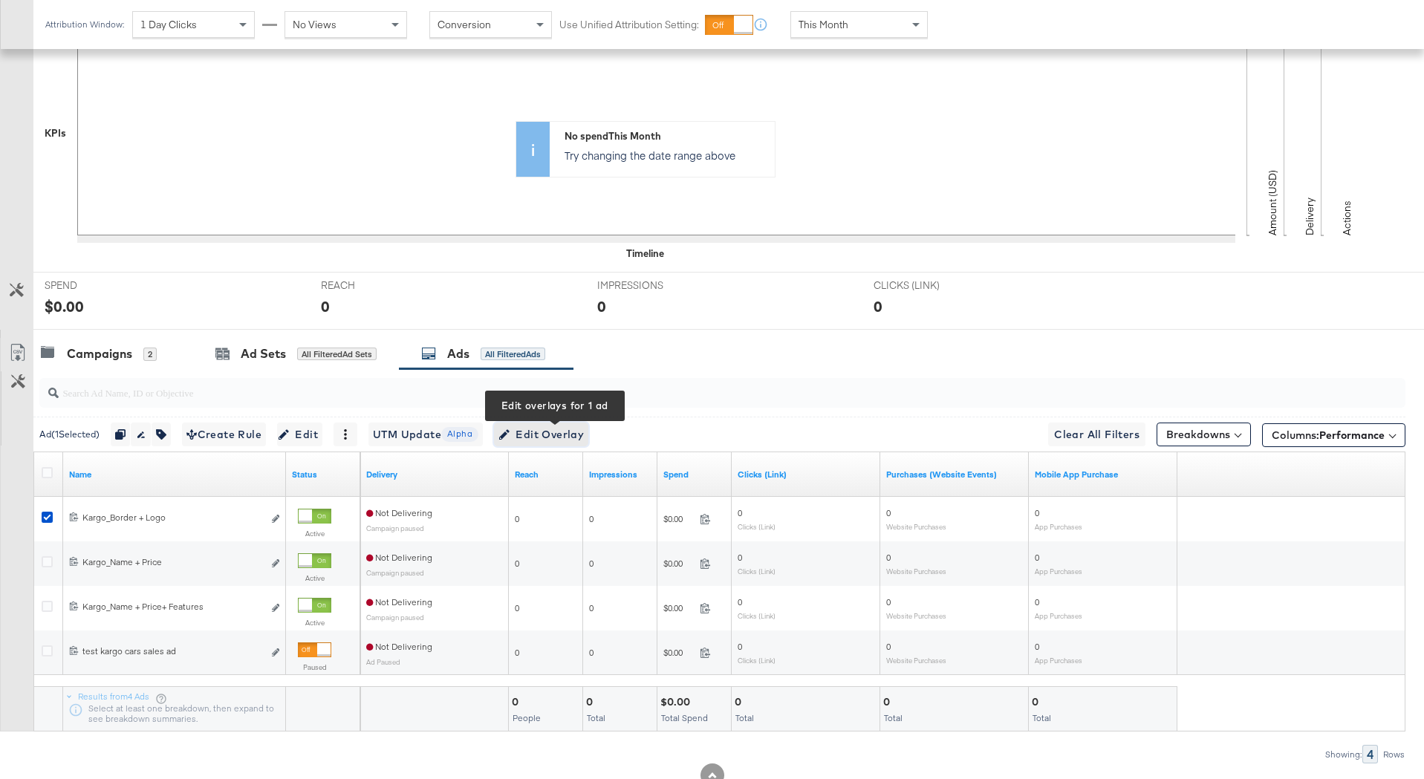
click at [548, 431] on span "Edit Overlay Edit overlays for 1 ad" at bounding box center [540, 435] width 85 height 19
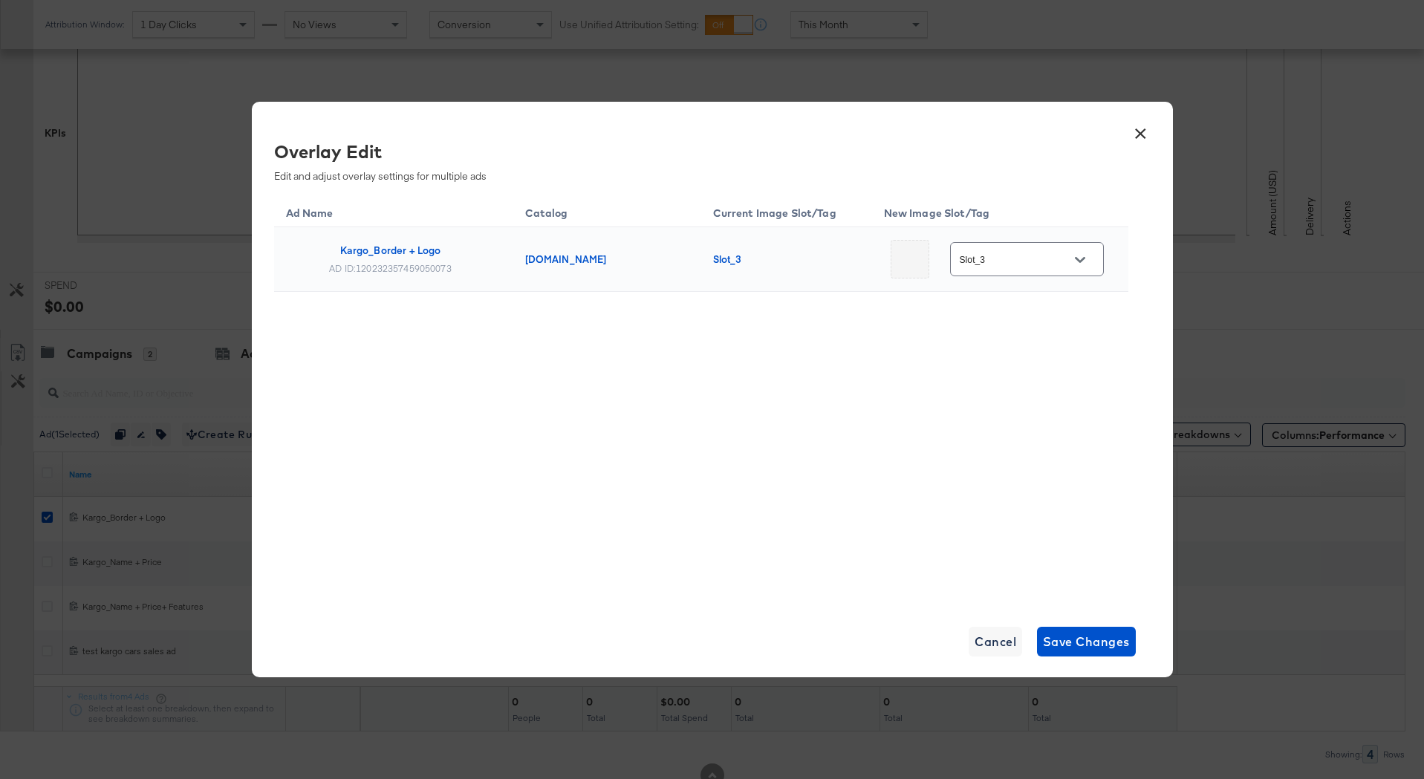
click at [1064, 259] on div at bounding box center [1079, 260] width 31 height 22
click at [1075, 255] on icon "Open" at bounding box center [1080, 260] width 10 height 10
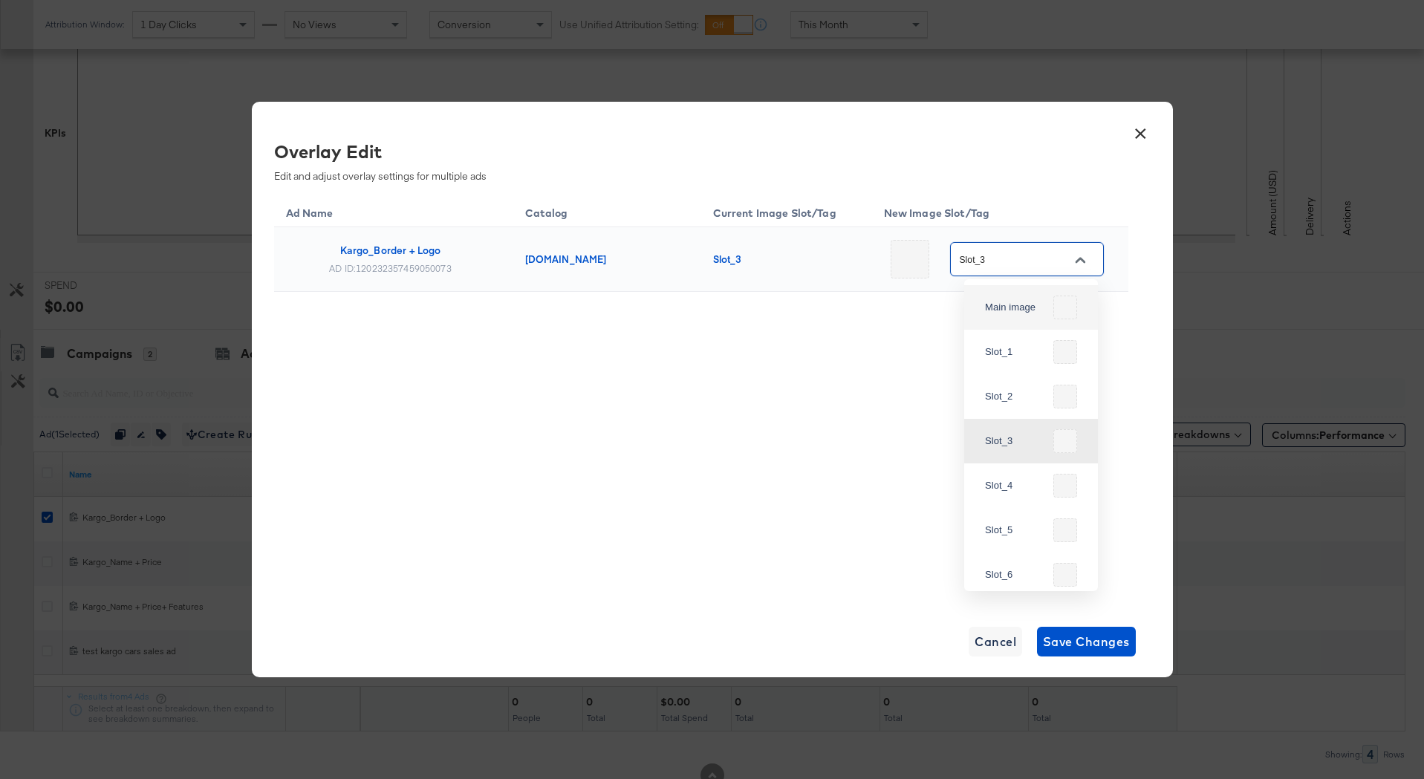
click at [1019, 293] on div "Main image" at bounding box center [1031, 308] width 110 height 36
type input "Main image"
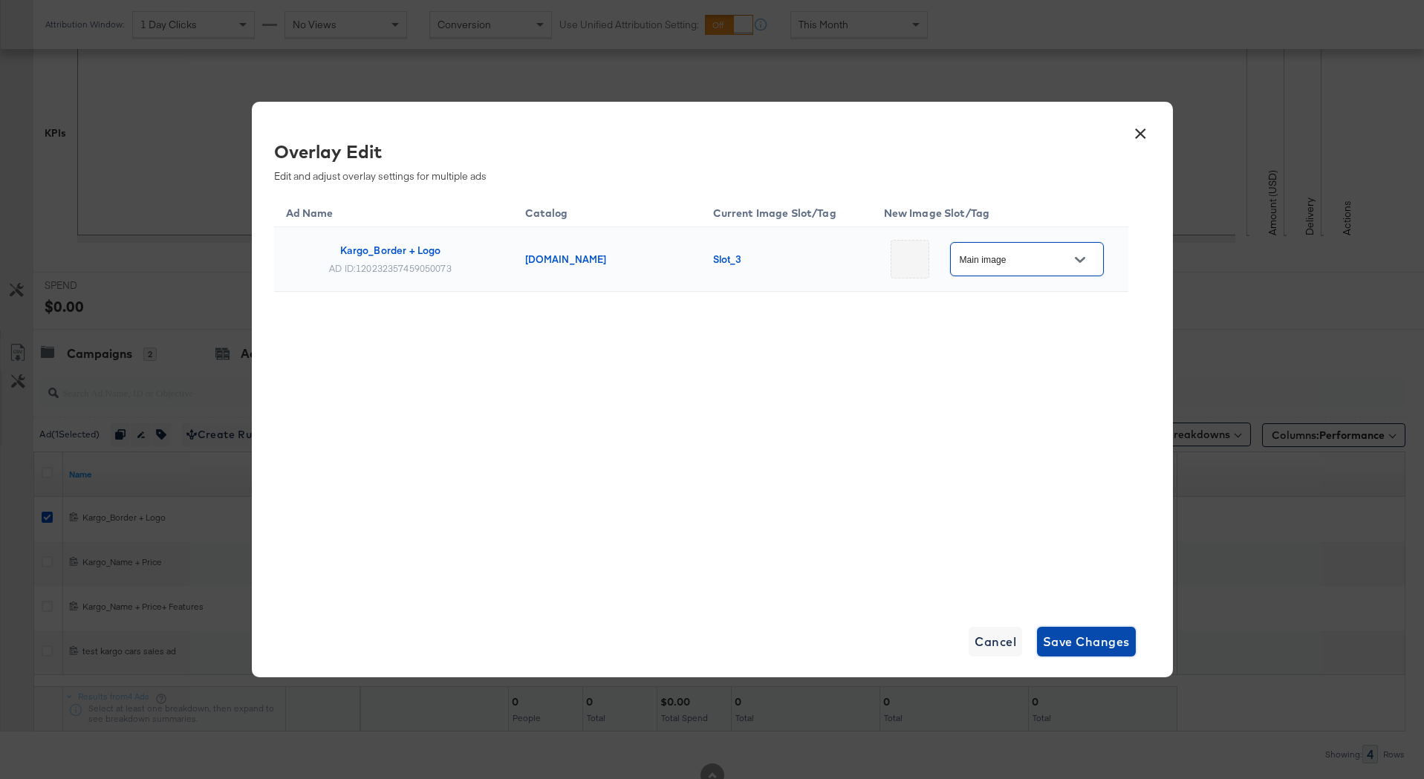
click at [1062, 639] on span "Save Changes" at bounding box center [1086, 641] width 87 height 21
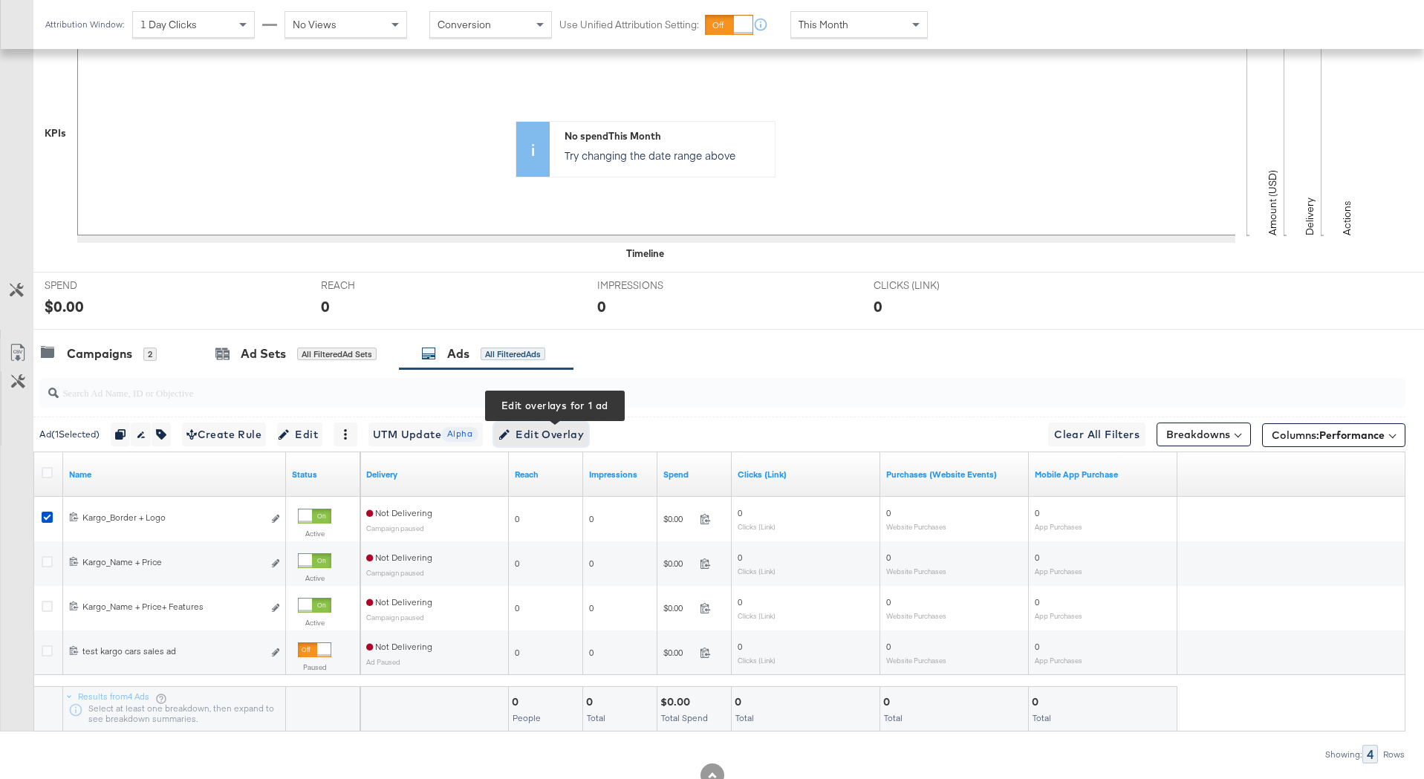
click at [530, 429] on span "Edit Overlay Edit overlays for 1 ad" at bounding box center [540, 435] width 85 height 19
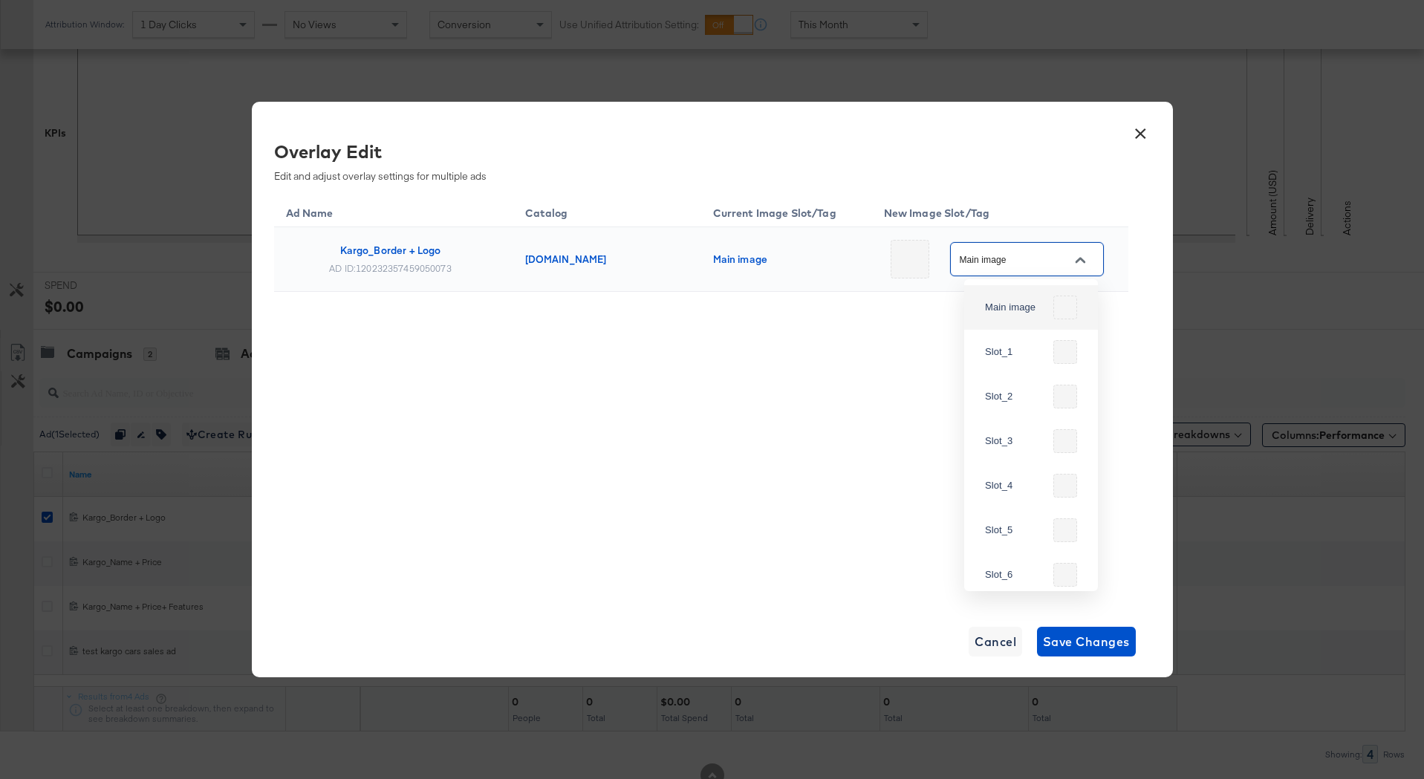
click at [997, 267] on input "Main image" at bounding box center [1015, 259] width 117 height 17
click at [1015, 433] on div "Slot_3" at bounding box center [1031, 441] width 110 height 36
type input "Slot_3"
click at [1088, 641] on span "Save Changes" at bounding box center [1086, 641] width 87 height 21
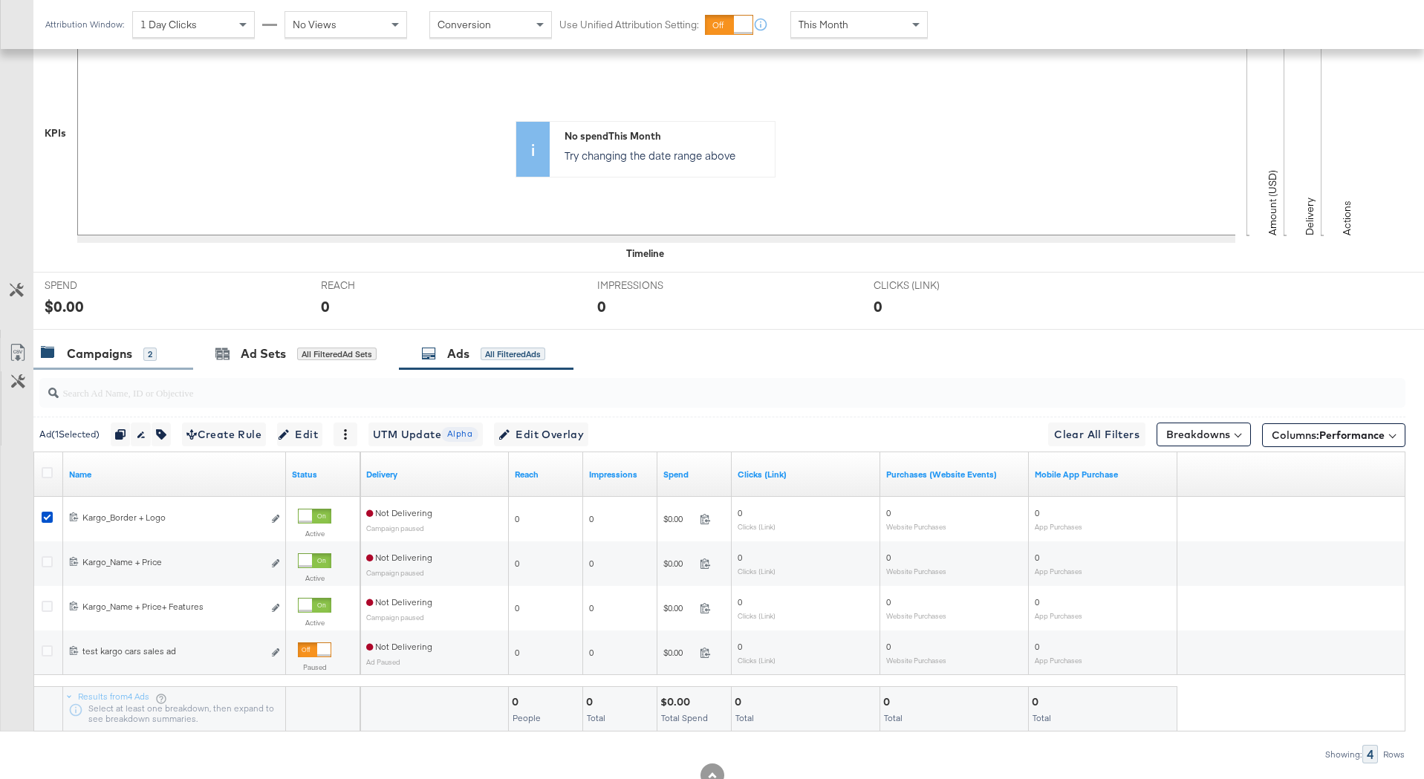
click at [163, 357] on div "Campaigns 2" at bounding box center [106, 353] width 130 height 17
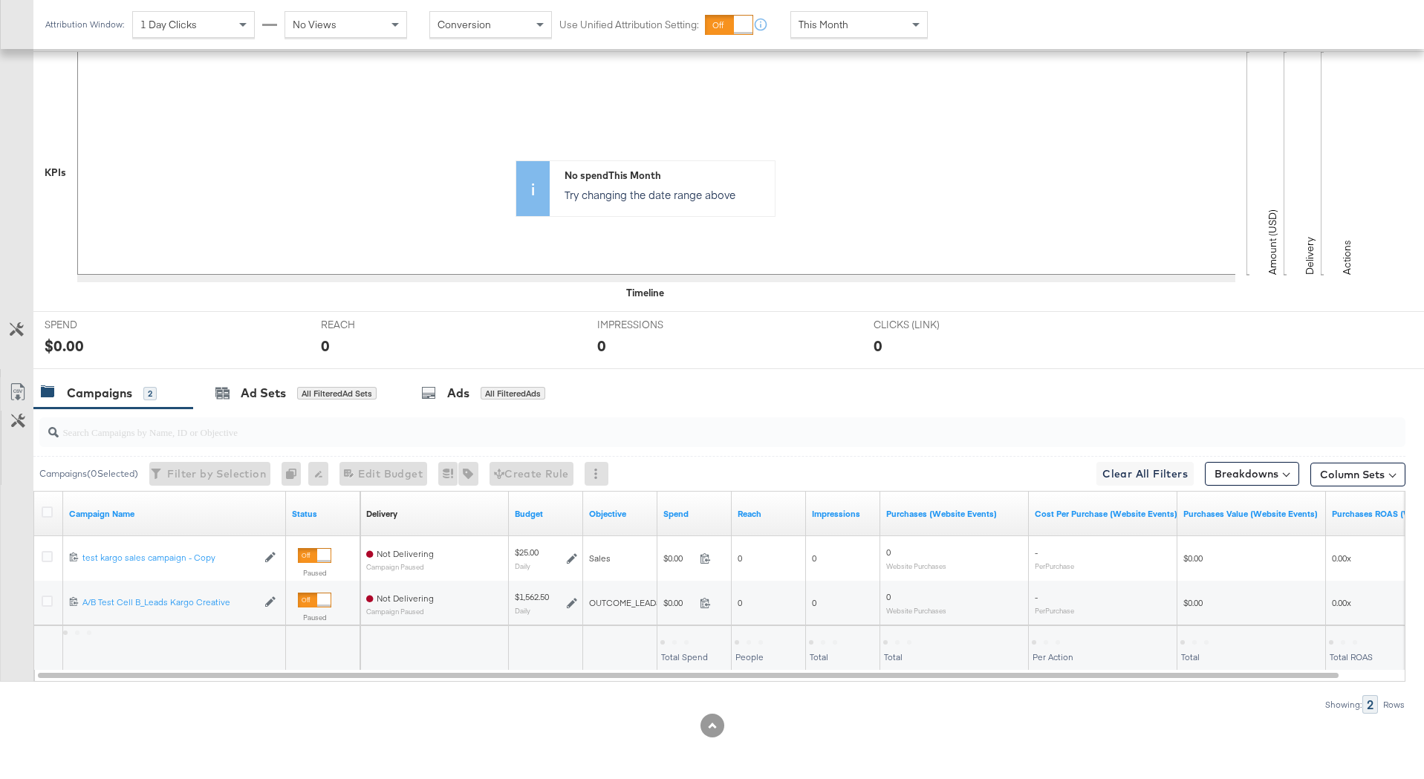
scroll to position [337, 0]
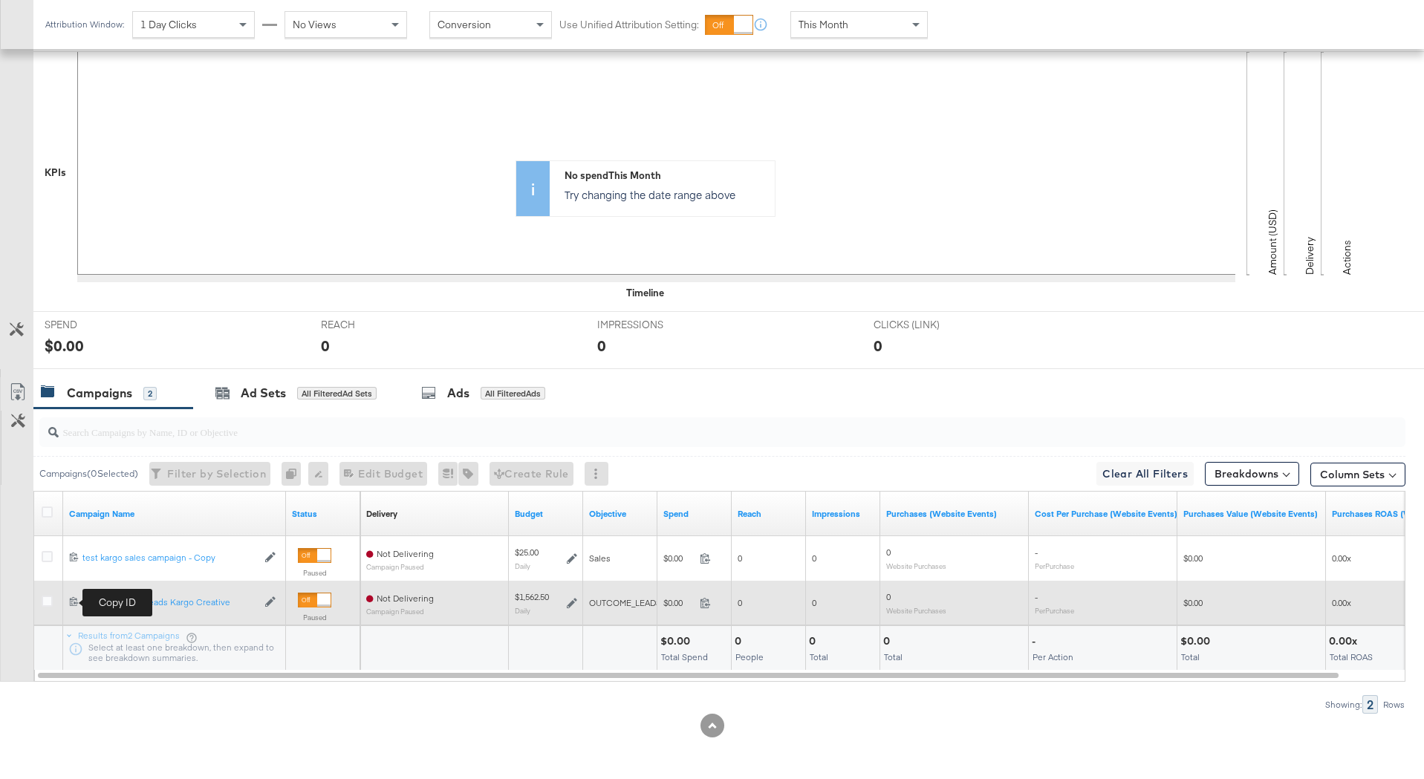
click at [74, 603] on icon at bounding box center [74, 601] width 10 height 10
click at [44, 603] on icon at bounding box center [47, 601] width 11 height 11
click at [0, 0] on input "checkbox" at bounding box center [0, 0] width 0 height 0
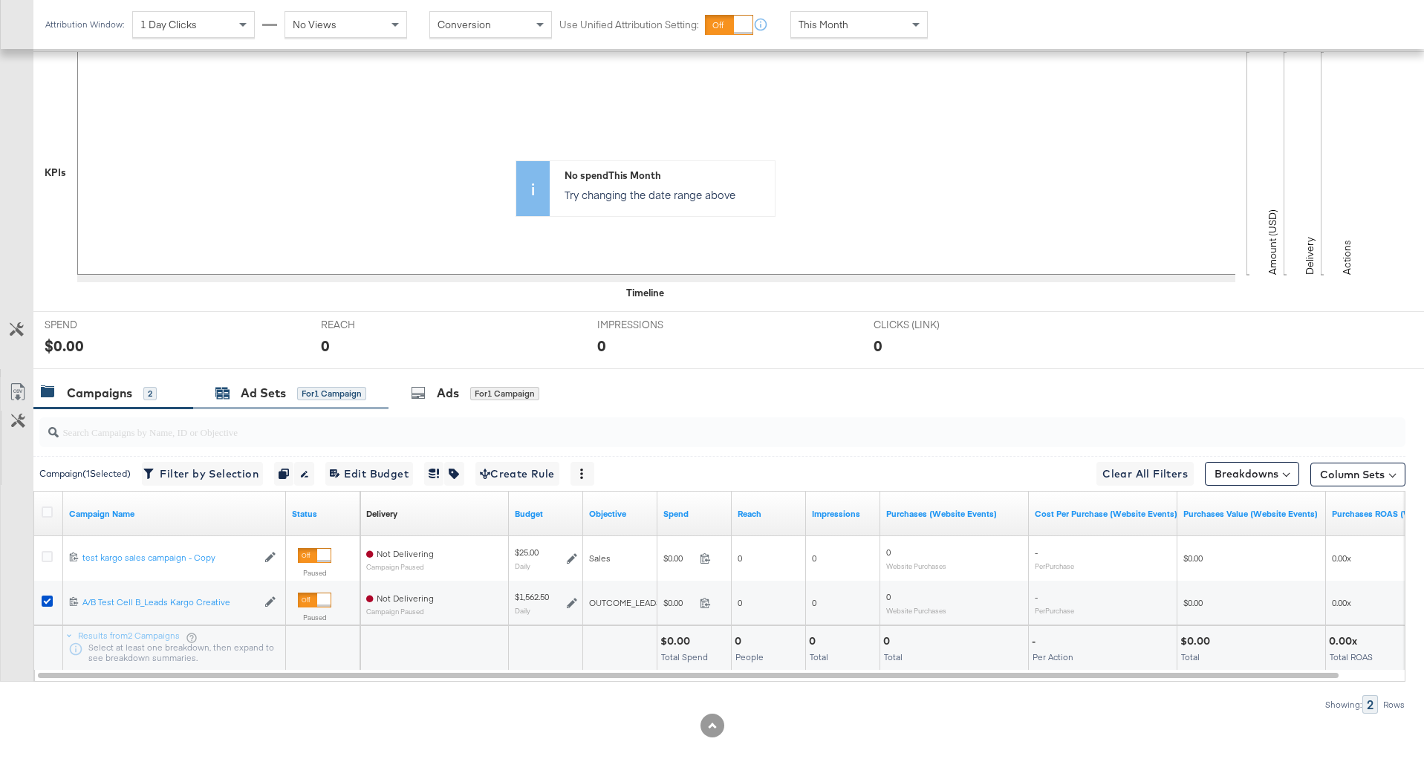
click at [239, 391] on div "Ad Sets for 1 Campaign" at bounding box center [290, 393] width 151 height 17
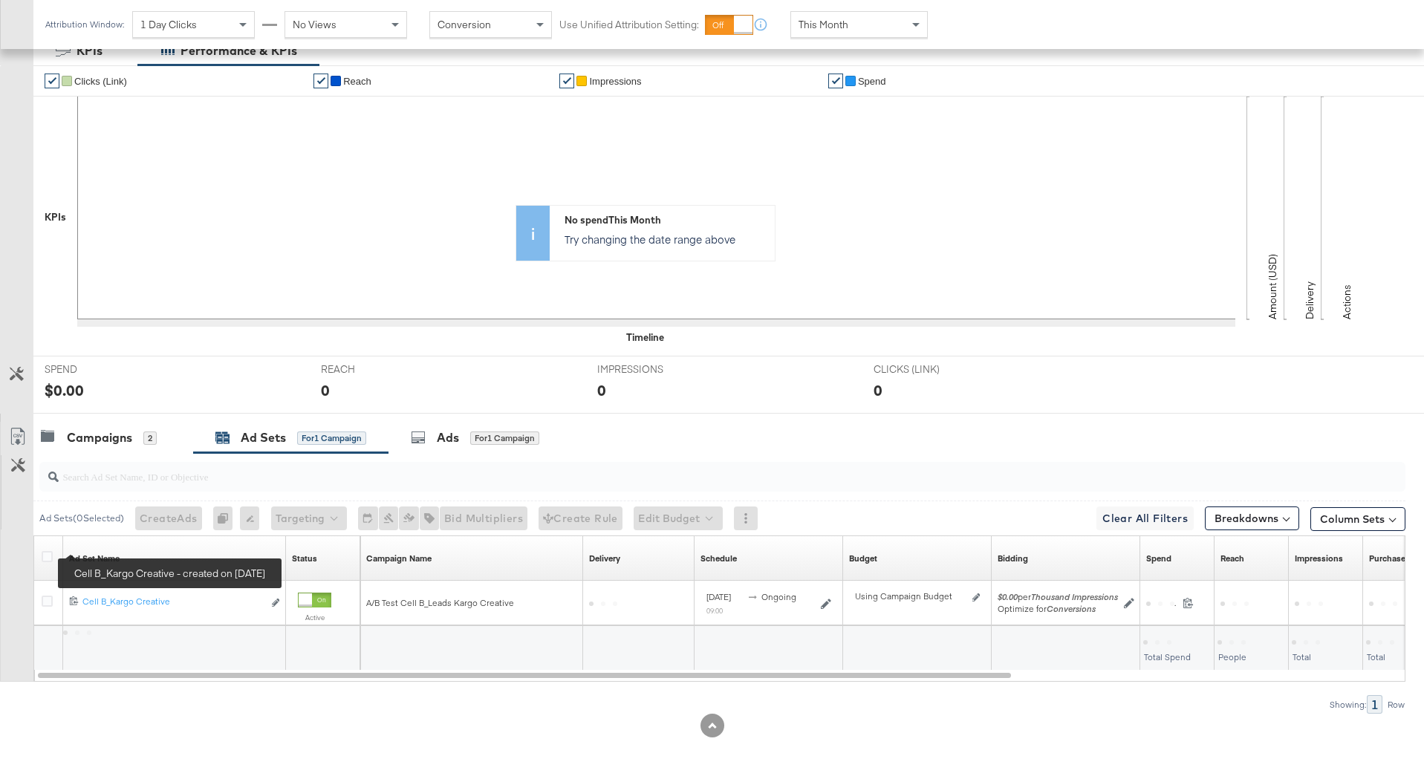
scroll to position [293, 0]
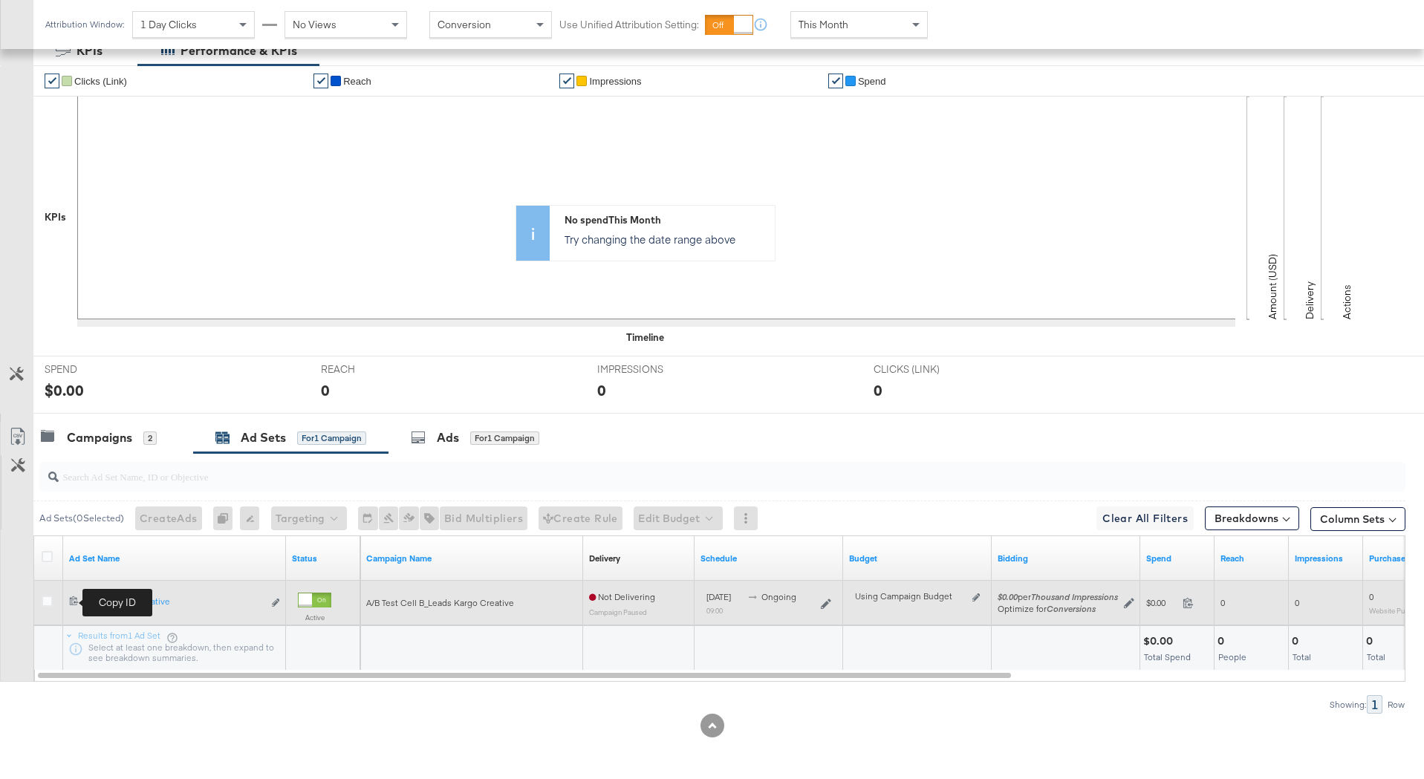
click at [72, 599] on icon at bounding box center [74, 601] width 10 height 10
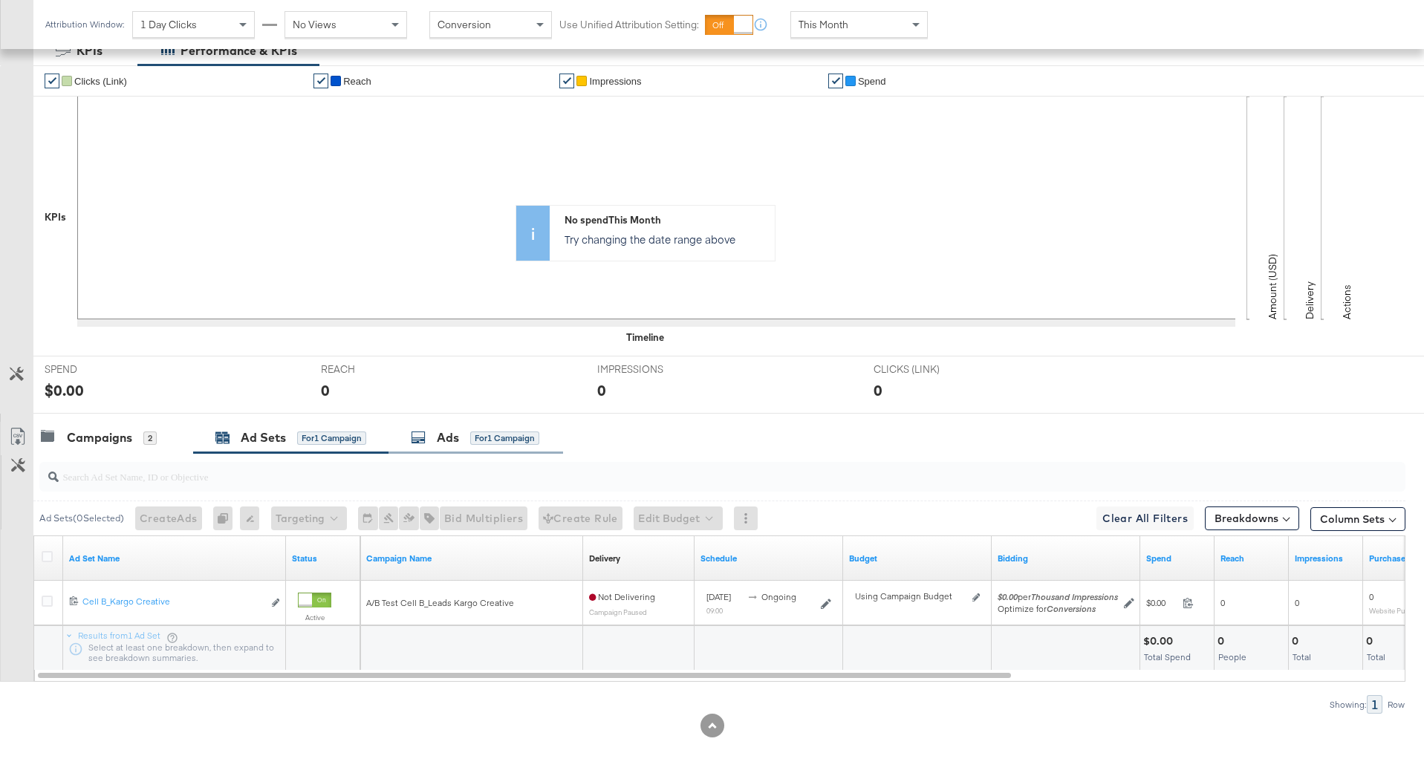
click at [426, 442] on icon at bounding box center [418, 437] width 15 height 15
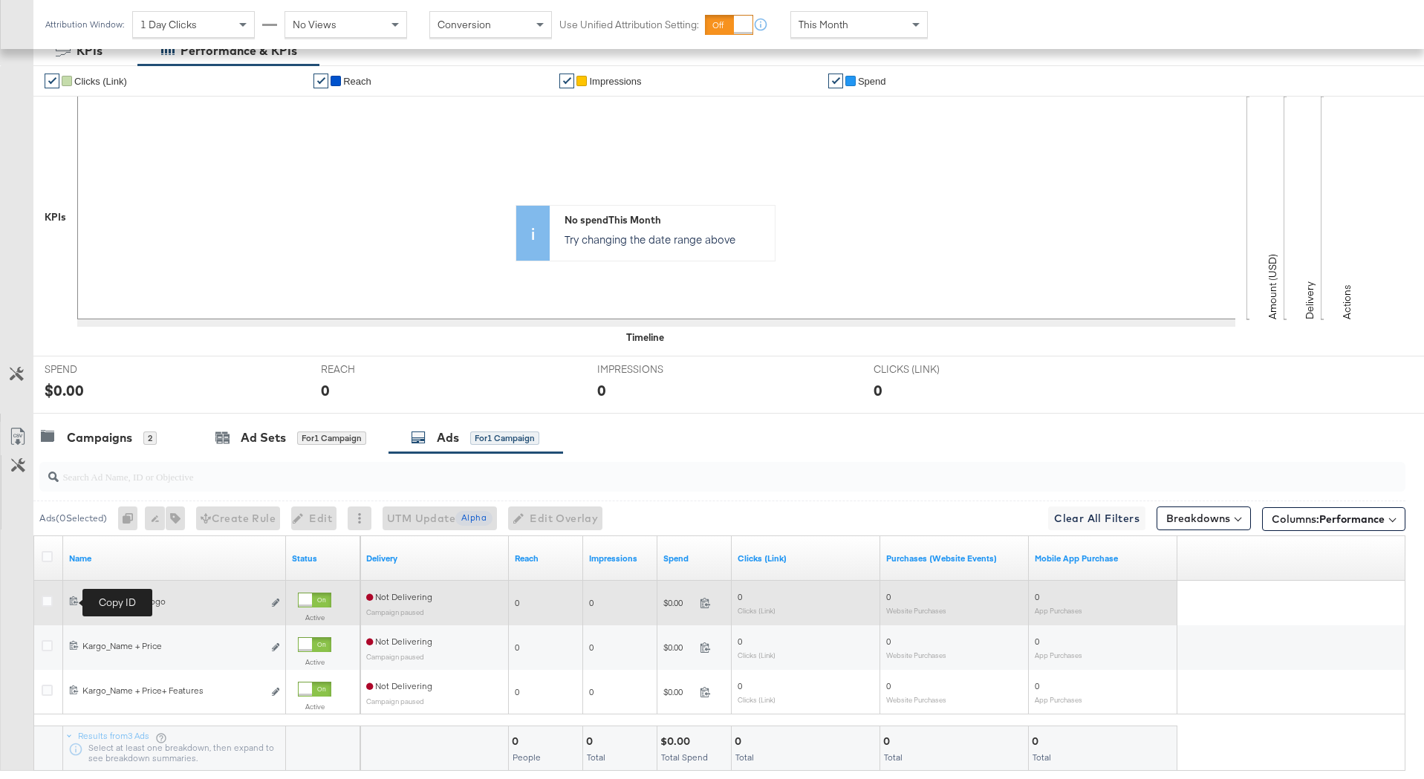
click at [73, 604] on icon at bounding box center [74, 601] width 10 height 10
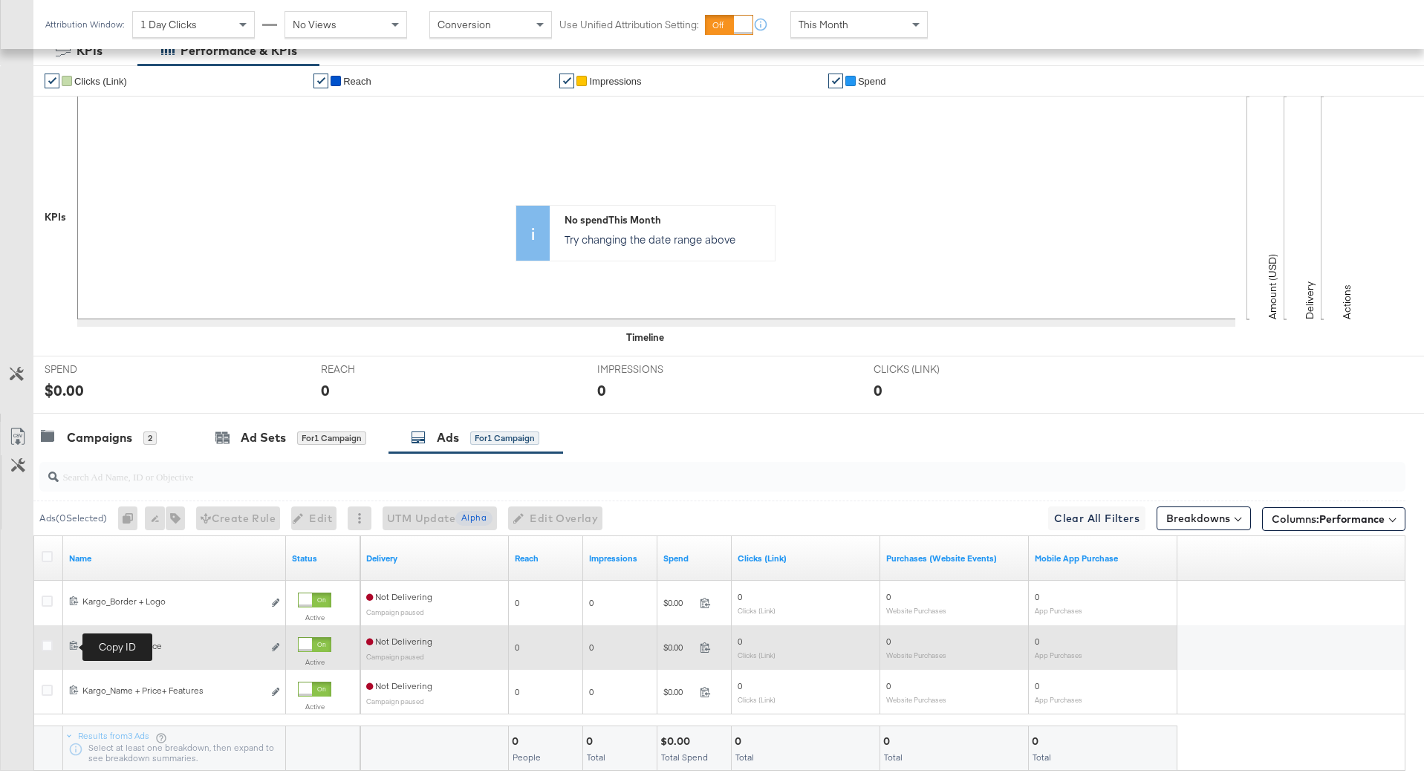
click at [77, 645] on icon at bounding box center [74, 645] width 10 height 10
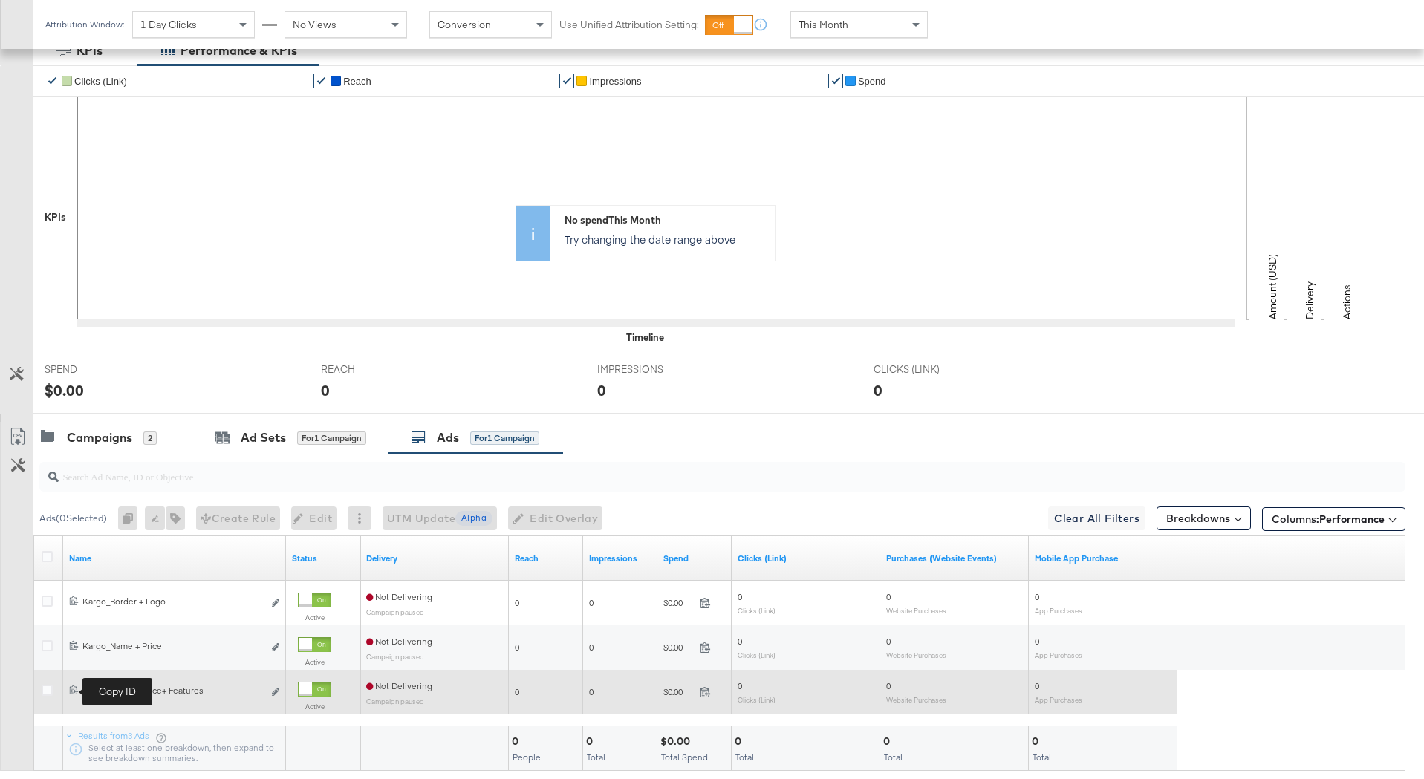
click at [76, 689] on icon at bounding box center [74, 690] width 10 height 10
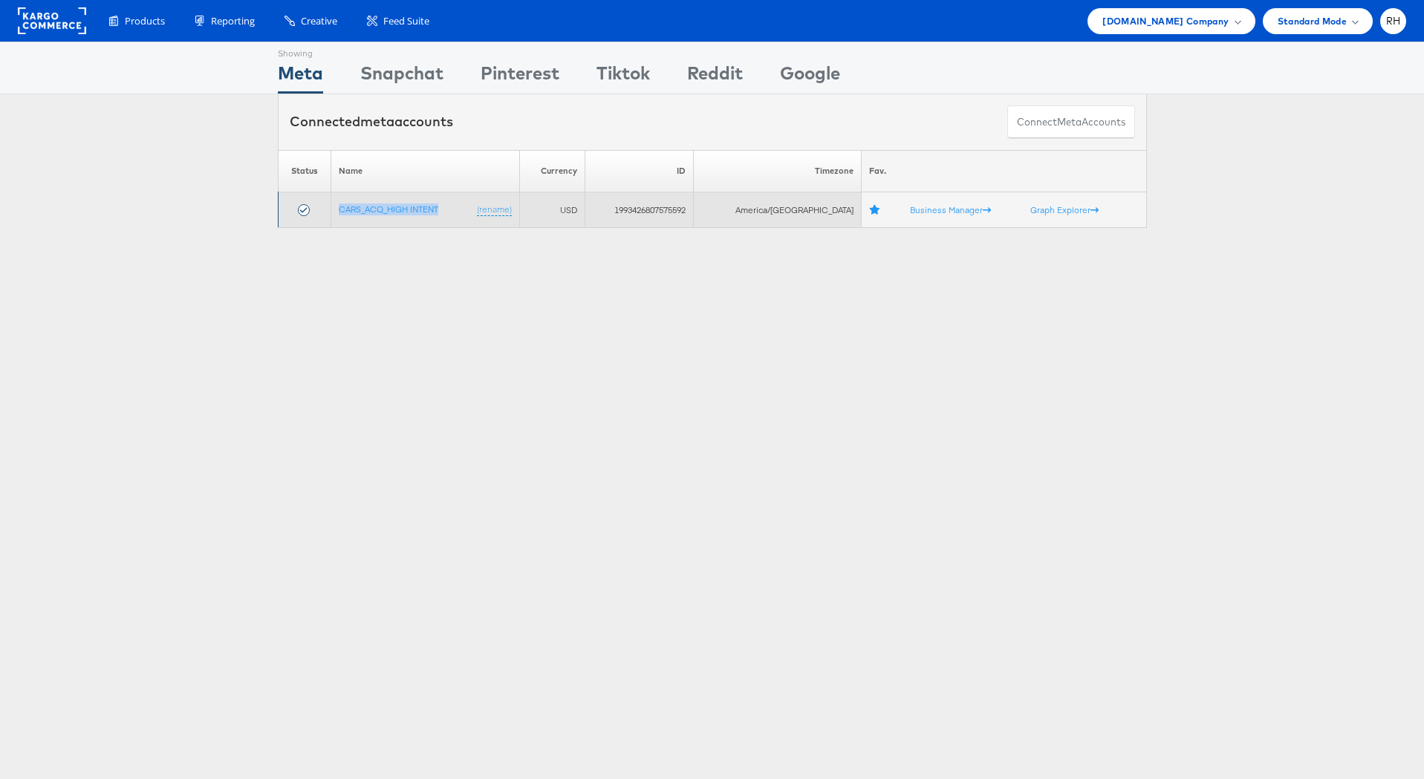
click at [651, 214] on td "1993426807575592" at bounding box center [639, 210] width 109 height 36
